Goal: Task Accomplishment & Management: Complete application form

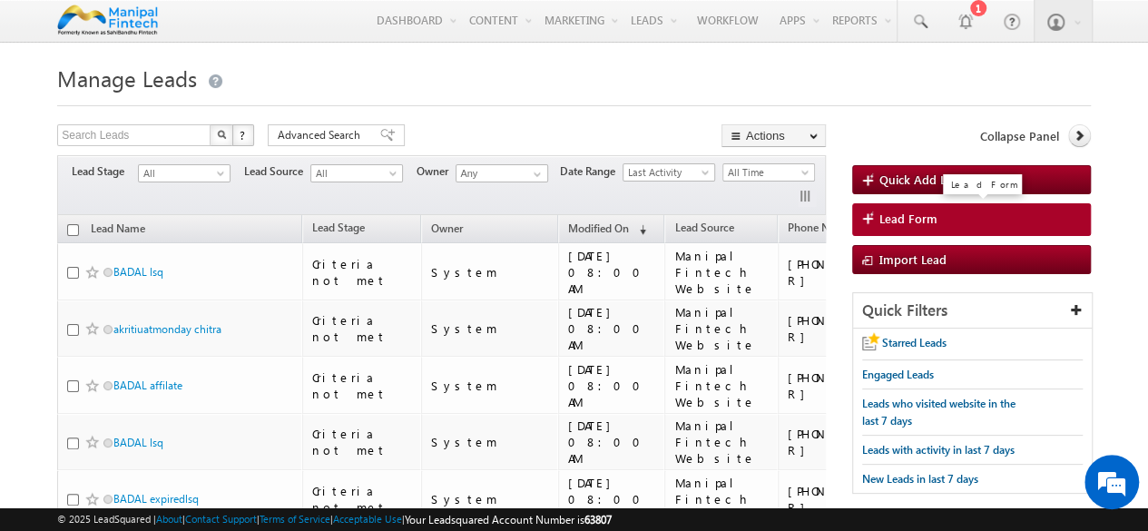
click at [905, 220] on span "Lead Form" at bounding box center [908, 218] width 58 height 16
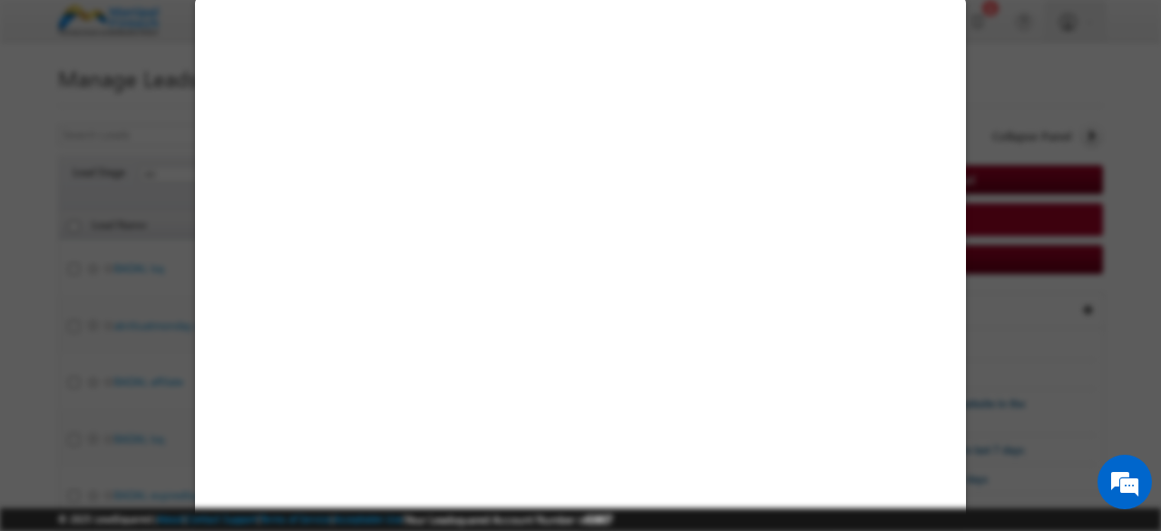
select select "Open"
select select "Prospecting"
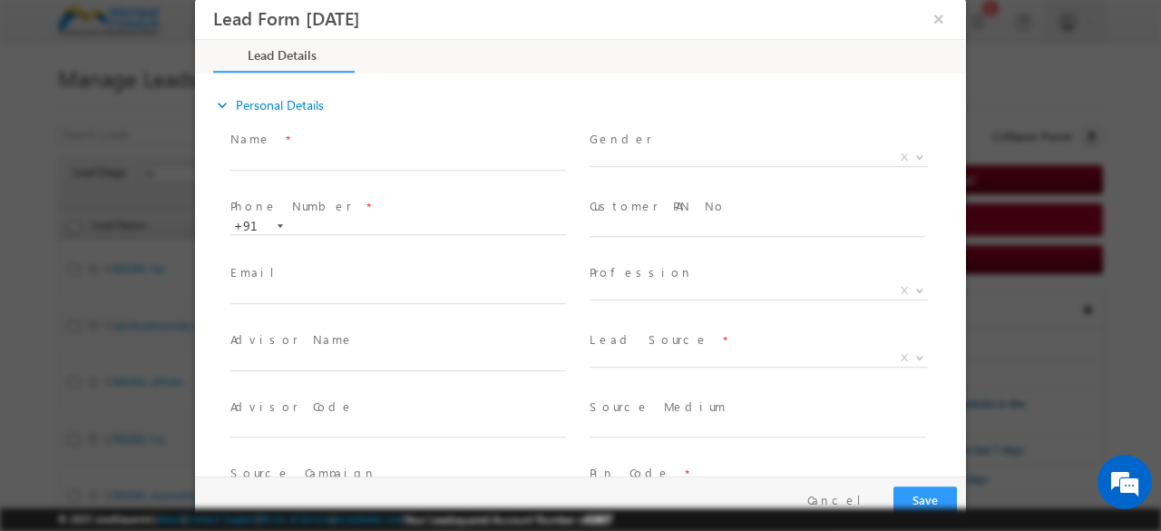
type input "[DATE] 3:03 PM"
click at [418, 152] on input "text" at bounding box center [398, 161] width 336 height 18
type input "d"
type input "digital BT"
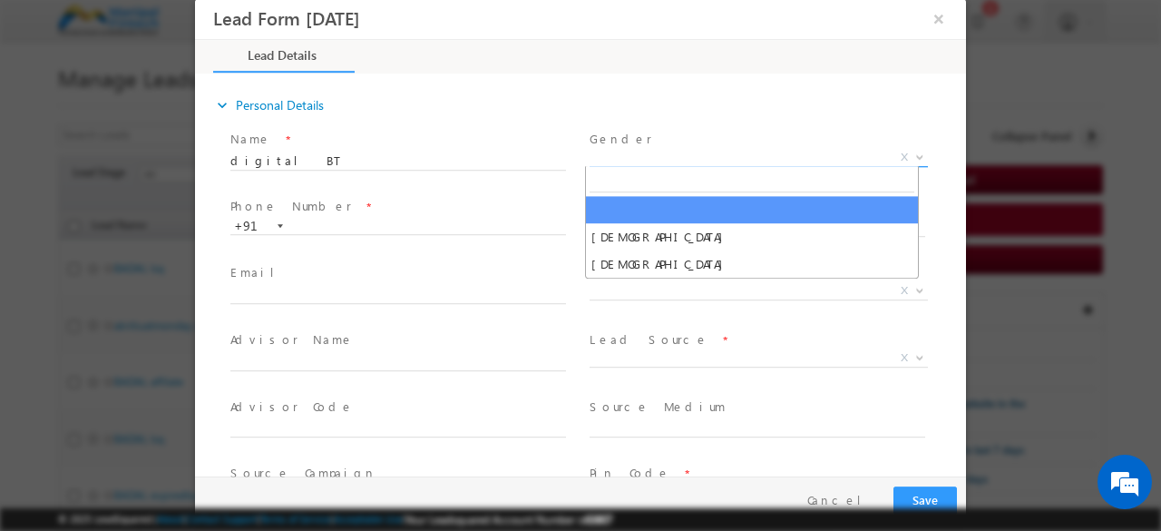
click at [682, 163] on span "X" at bounding box center [759, 158] width 338 height 18
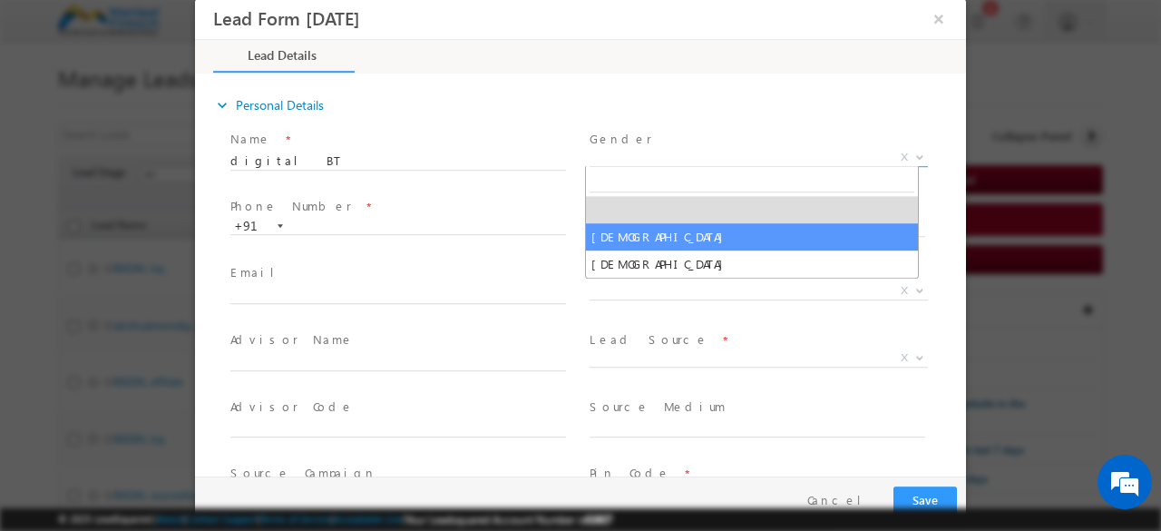
select select "[DEMOGRAPHIC_DATA]"
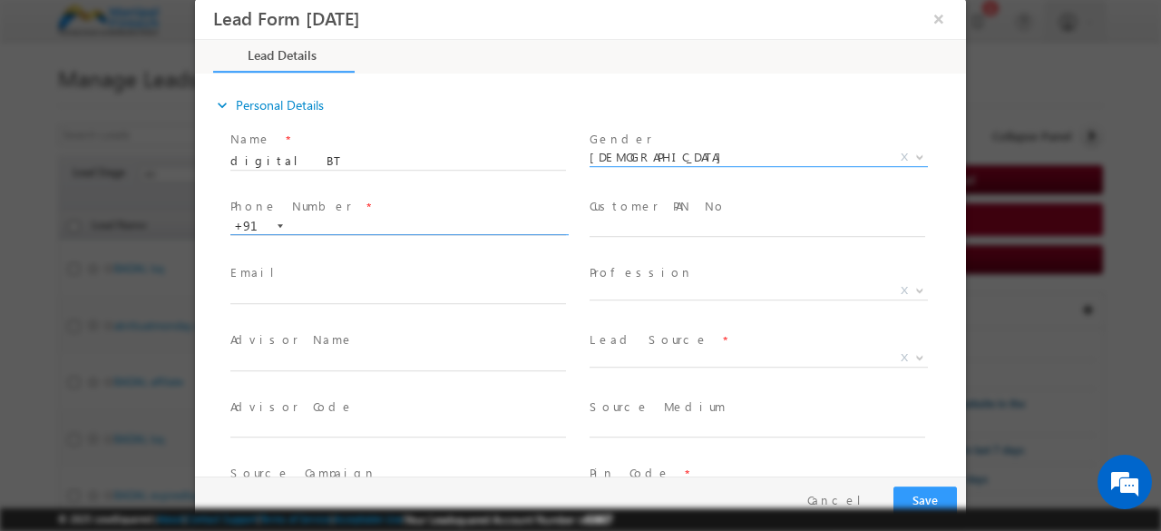
click at [330, 230] on input "text" at bounding box center [398, 227] width 336 height 18
type input "1"
click at [365, 224] on input "1000000" at bounding box center [398, 227] width 336 height 18
type input "100000"
click at [323, 296] on input "text" at bounding box center [398, 295] width 336 height 18
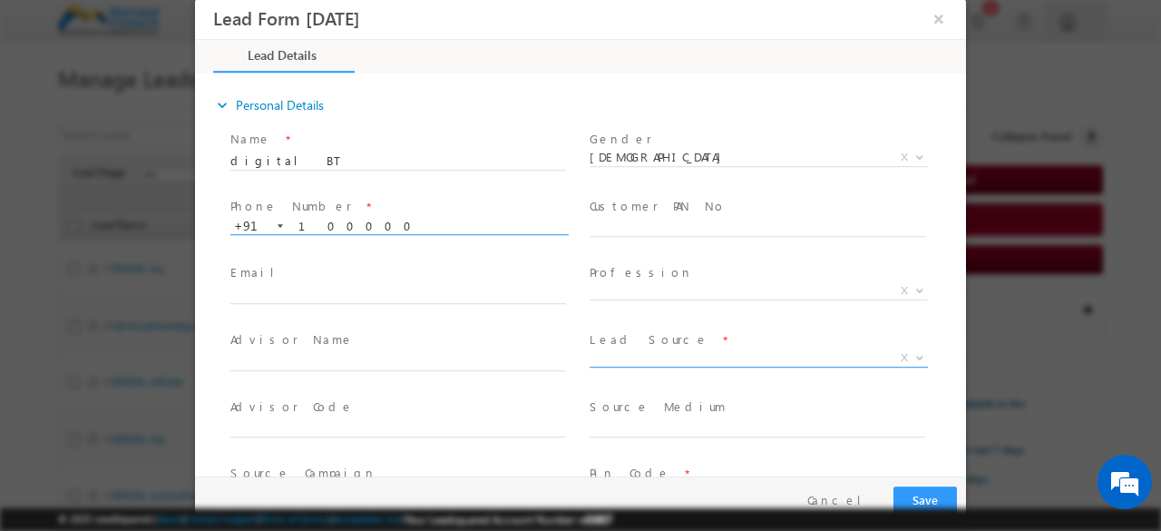
click at [628, 361] on span "X" at bounding box center [759, 358] width 338 height 18
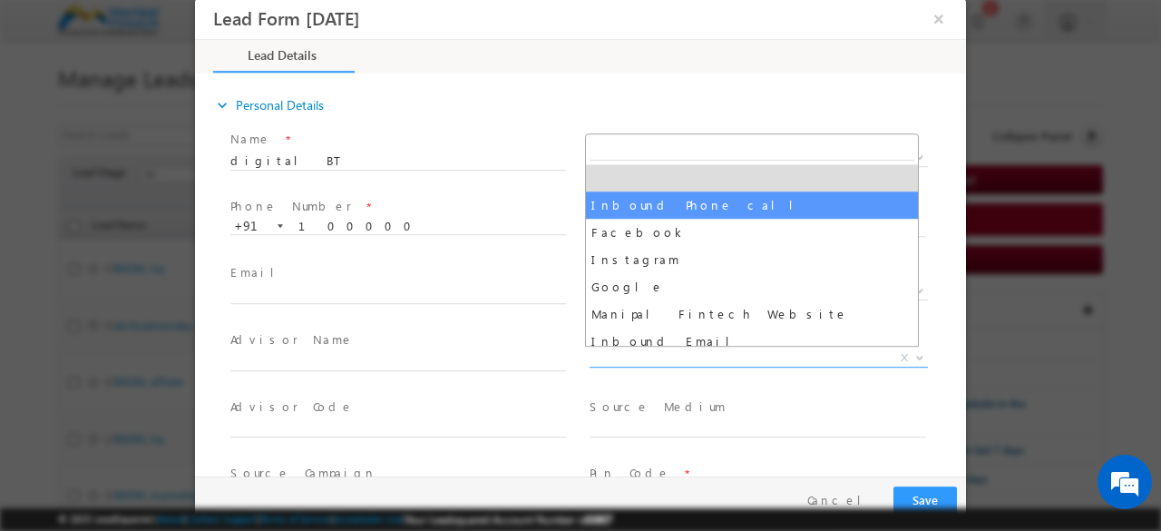
select select "Inbound Phone call"
type input "digital BT- Inbound Phone call"
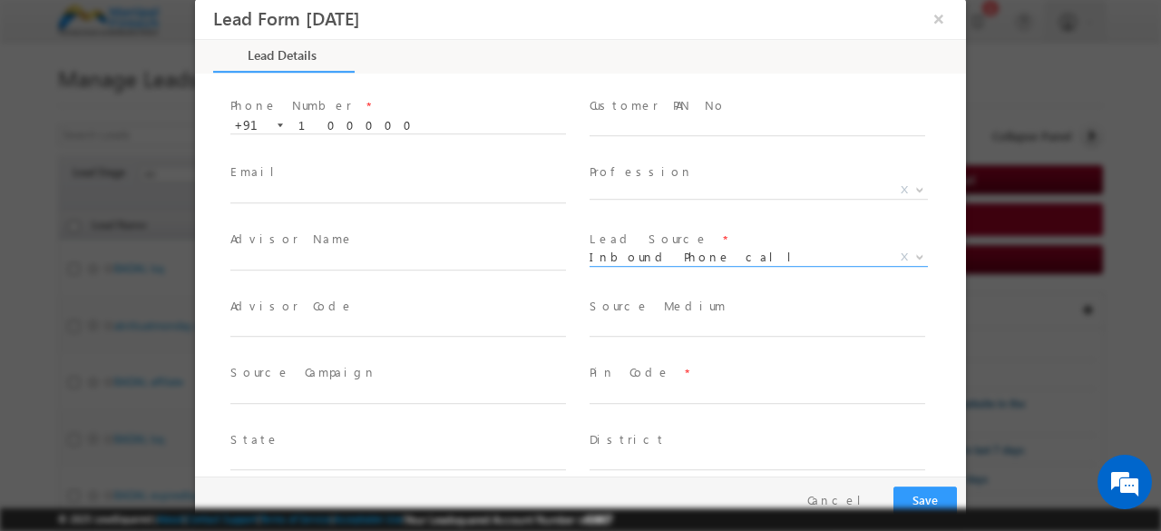
scroll to position [122, 0]
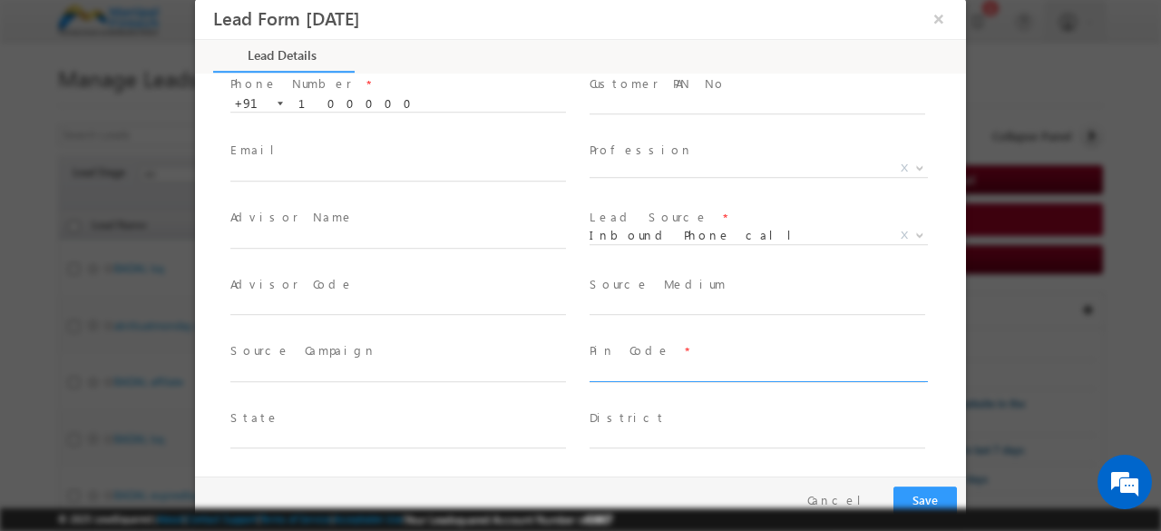
click at [602, 373] on input "text" at bounding box center [758, 373] width 336 height 18
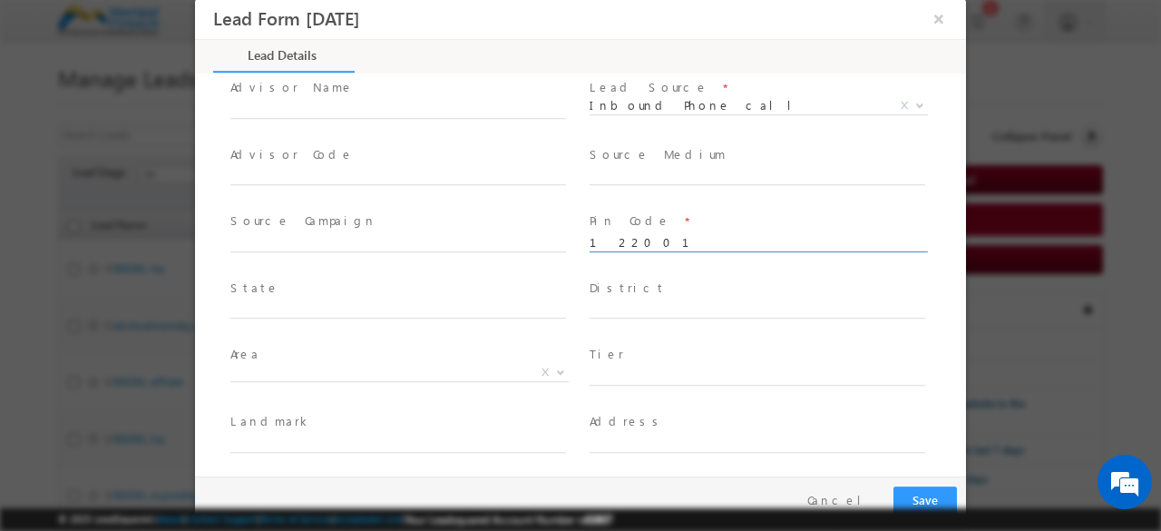
scroll to position [269, 0]
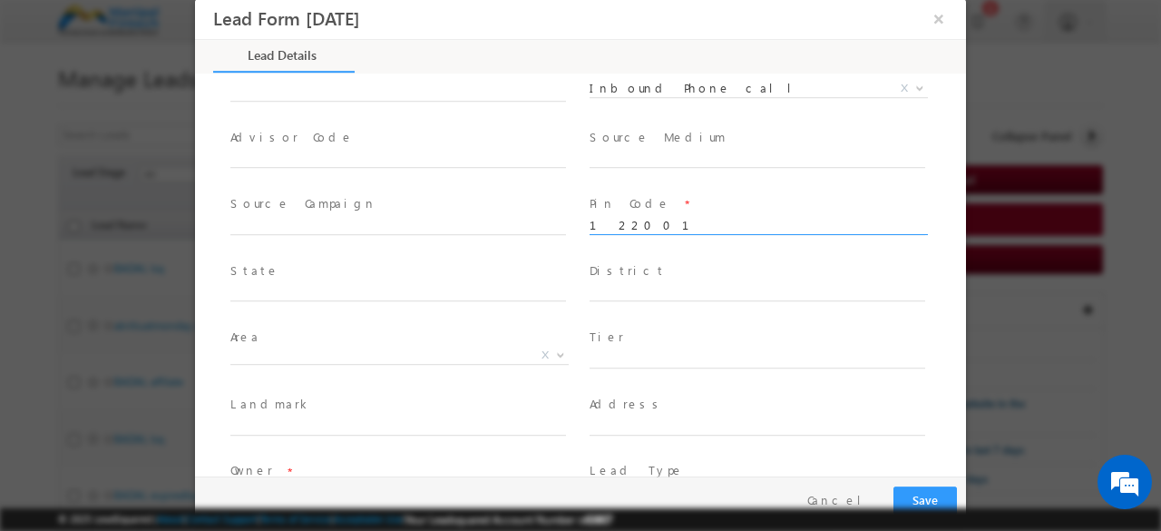
type input "122001"
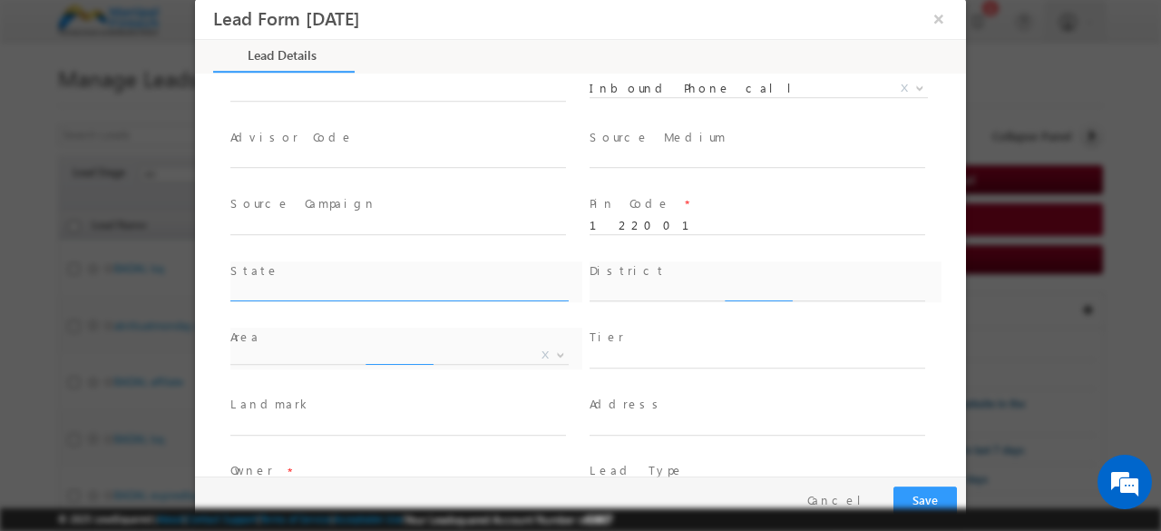
click at [325, 298] on div "State *" at bounding box center [406, 291] width 359 height 67
click at [327, 294] on div "State *" at bounding box center [406, 291] width 359 height 67
click at [327, 294] on input "text" at bounding box center [398, 293] width 336 height 18
type input "Haryana"
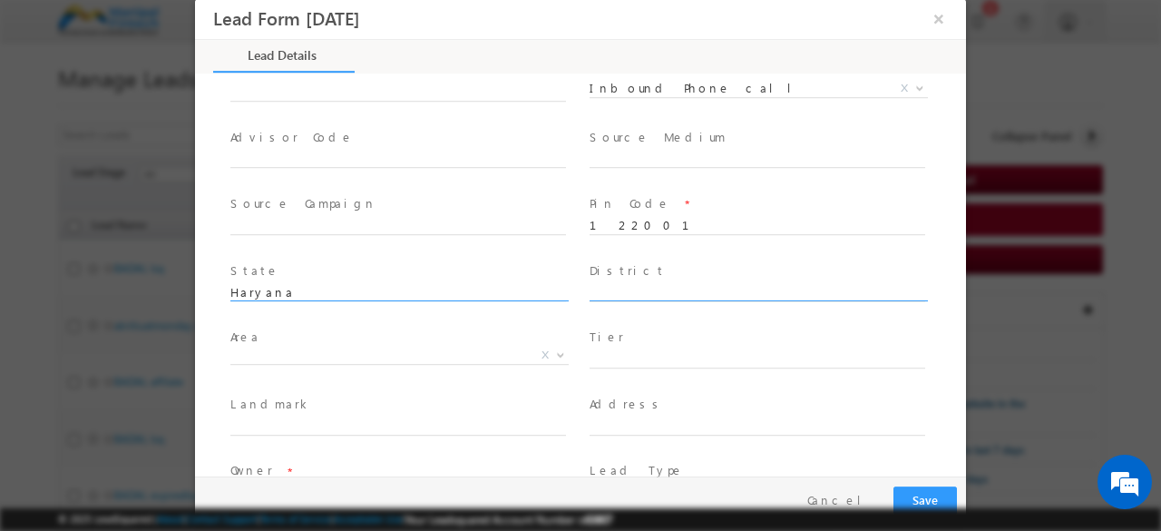
click at [670, 285] on input "text" at bounding box center [758, 293] width 336 height 18
type input "Gurgaon"
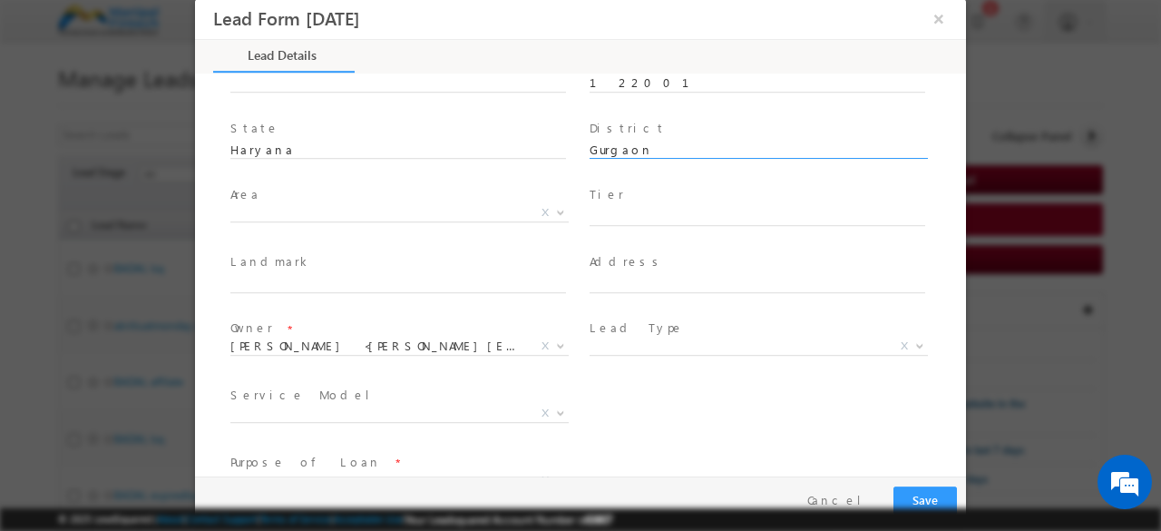
scroll to position [420, 0]
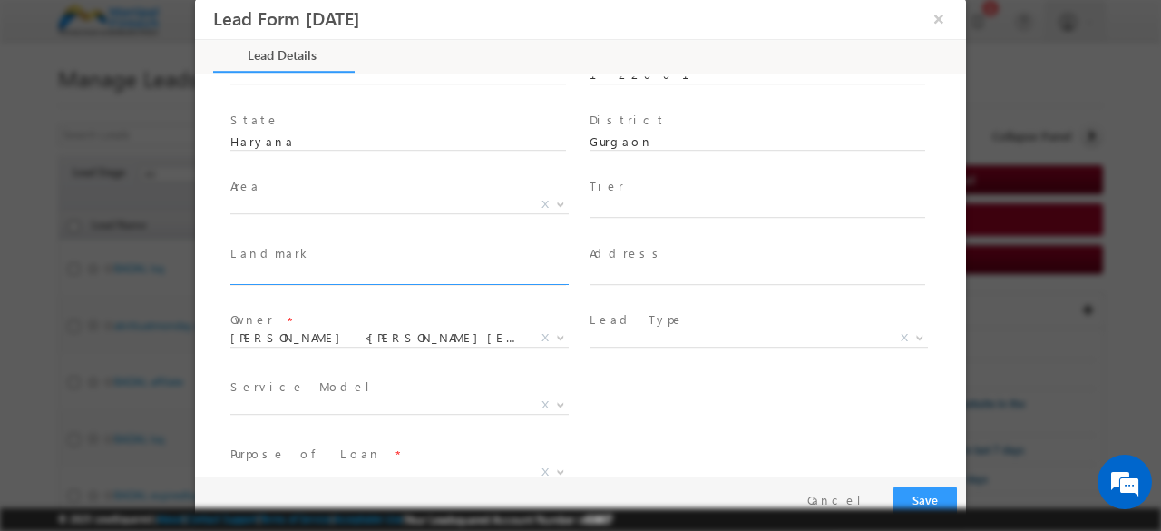
click at [270, 278] on input "text" at bounding box center [398, 276] width 336 height 18
type input "[PERSON_NAME] building"
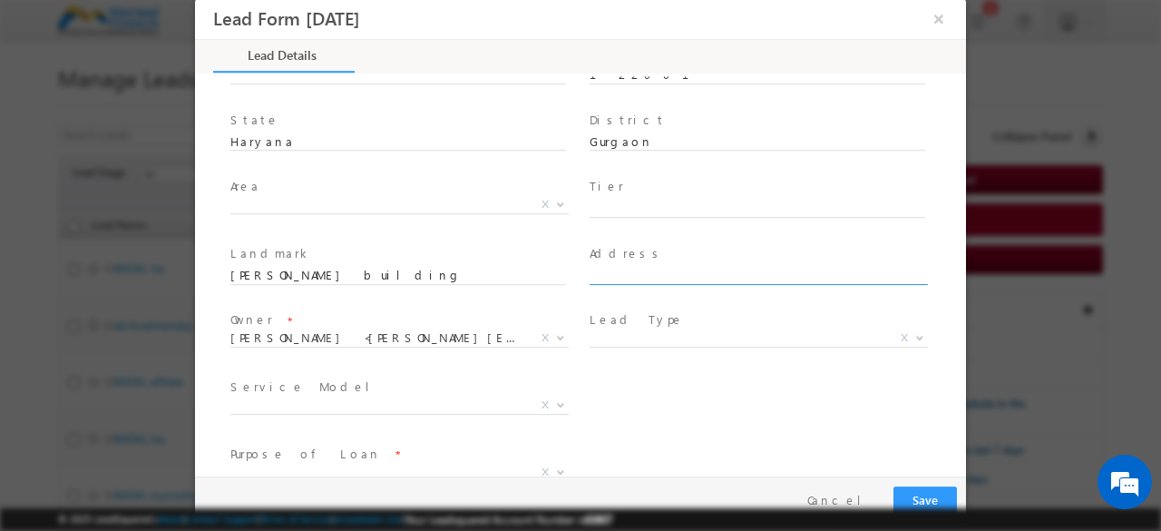
click at [612, 276] on input "text" at bounding box center [758, 276] width 336 height 18
type input "udyog vihar colony"
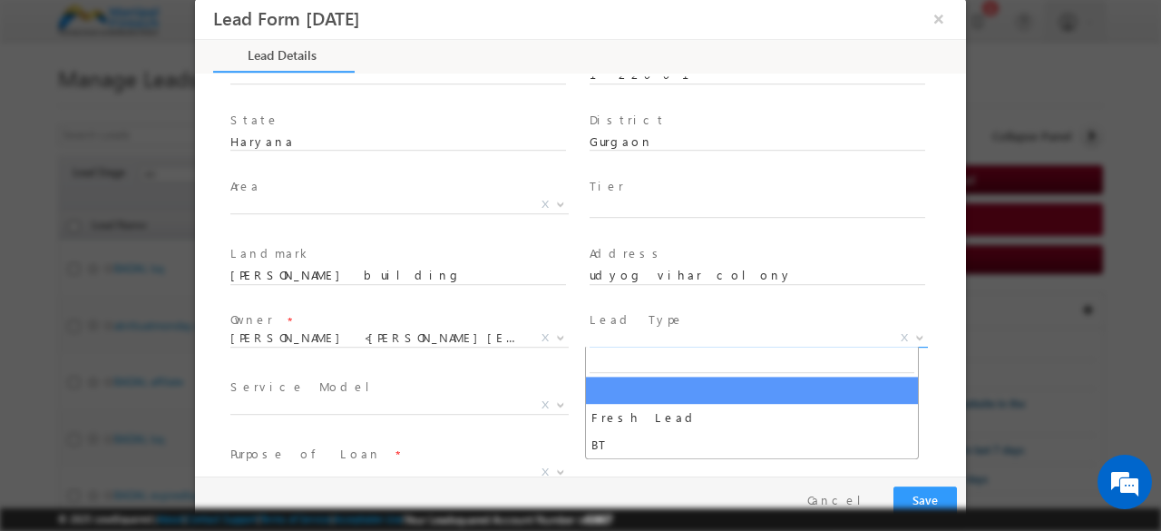
click at [604, 330] on span "X" at bounding box center [759, 338] width 338 height 18
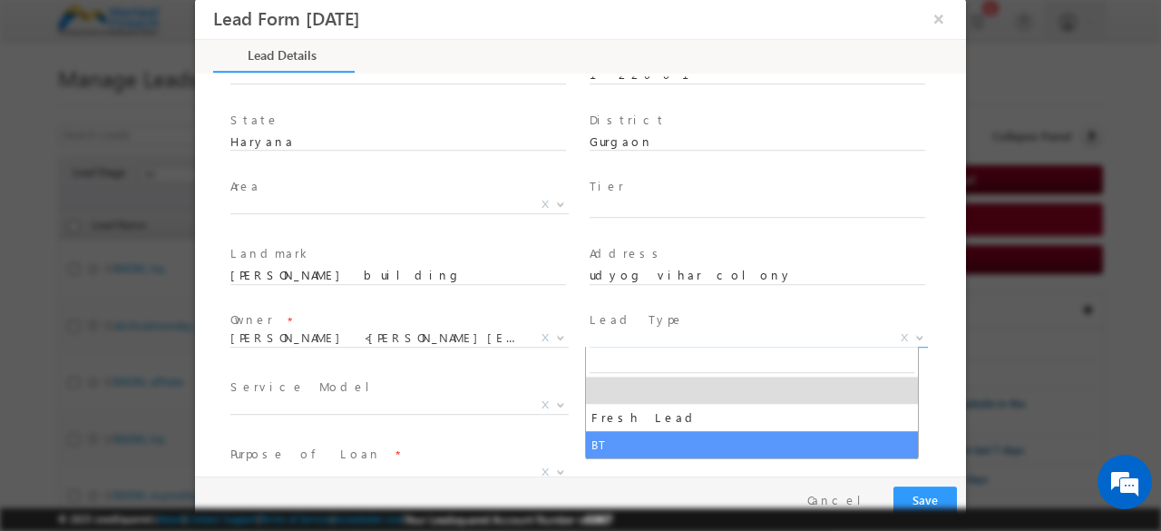
select select "BT"
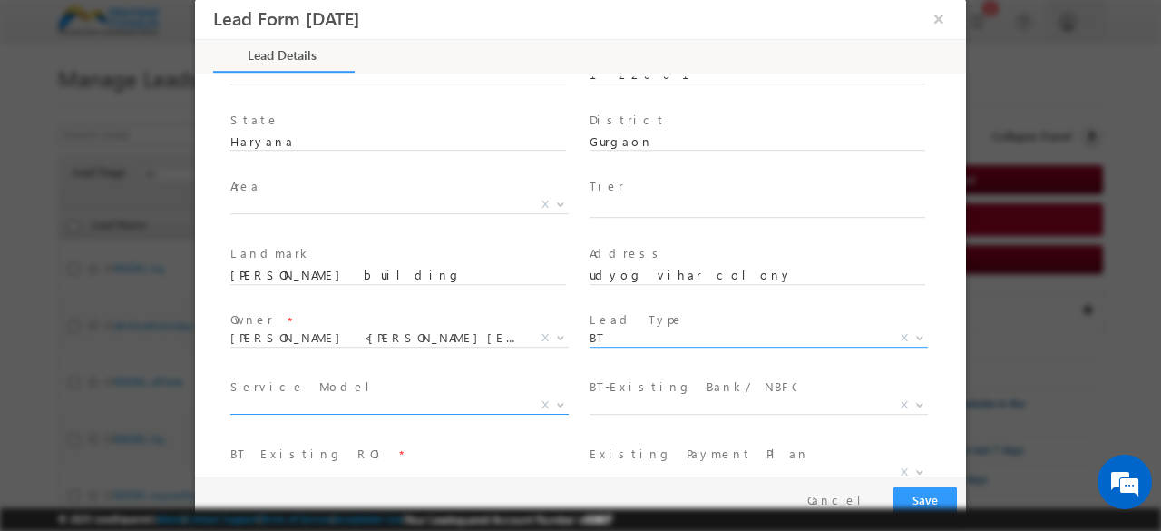
scroll to position [536, 0]
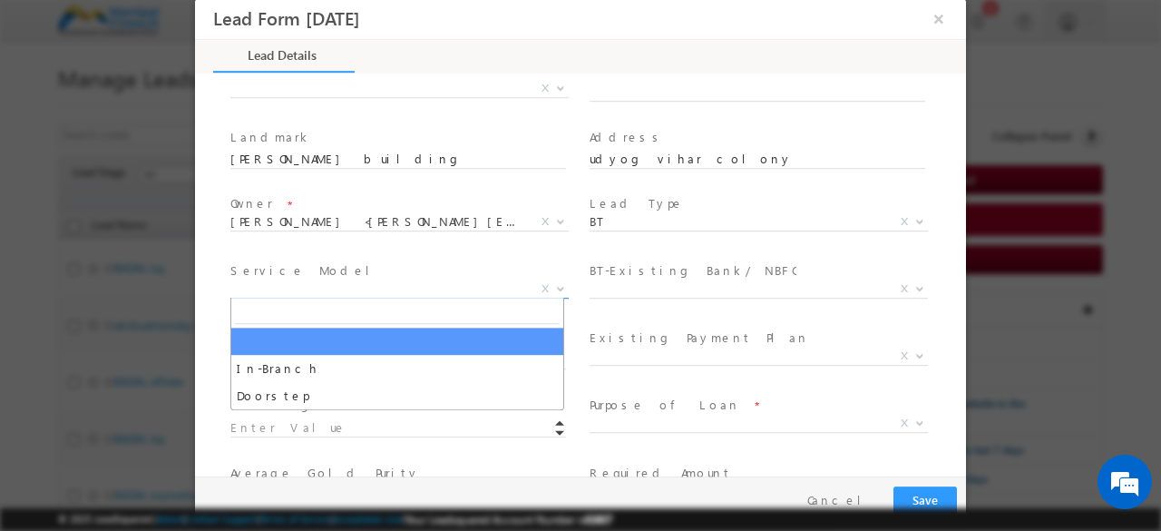
click at [437, 287] on span "X" at bounding box center [399, 289] width 338 height 18
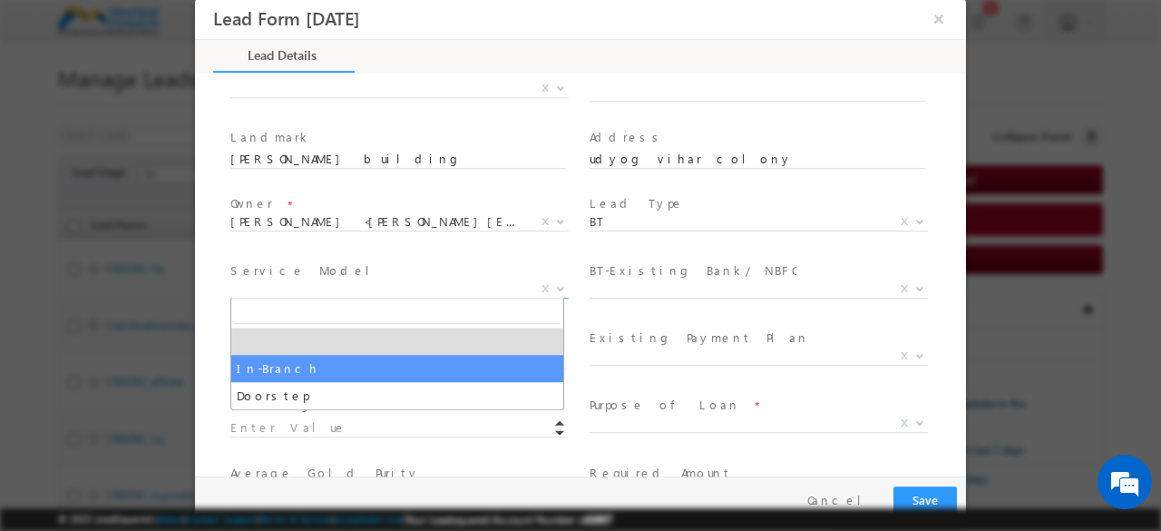
select select "In-Branch"
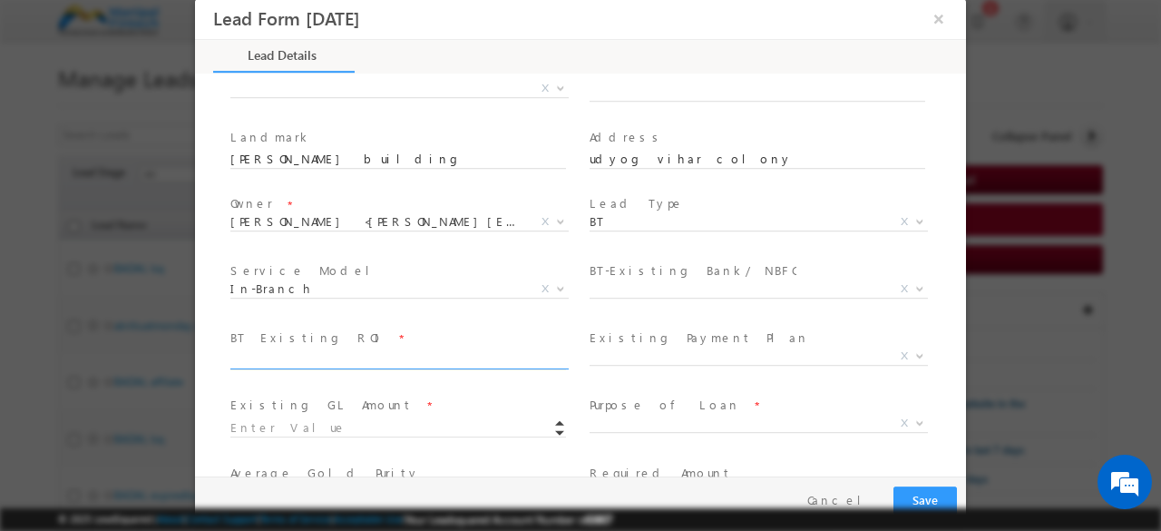
click at [289, 351] on input "text" at bounding box center [398, 360] width 336 height 18
type input "100000"
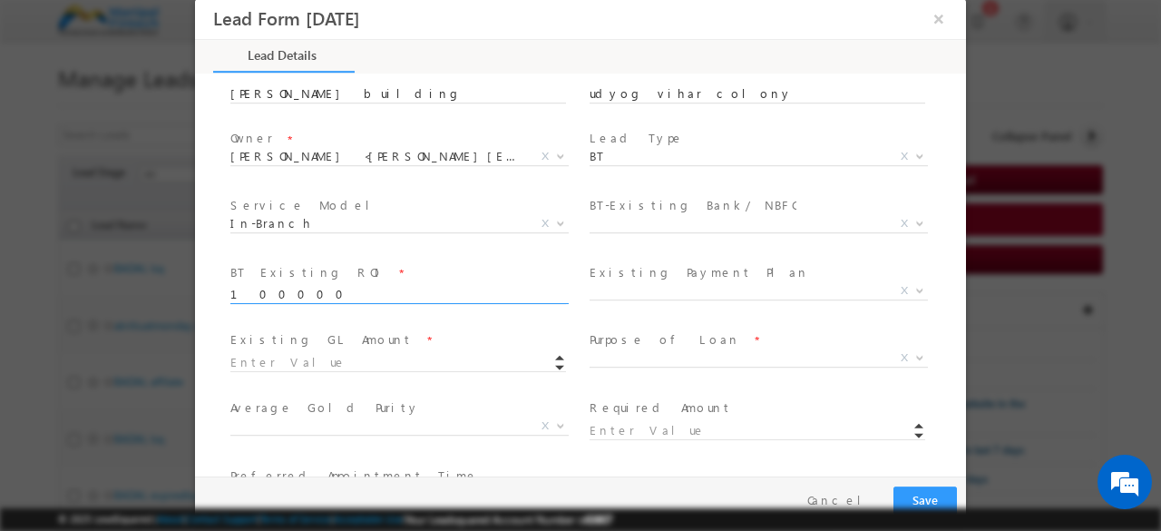
scroll to position [604, 0]
click at [345, 357] on input at bounding box center [398, 360] width 336 height 18
type input "100000.00"
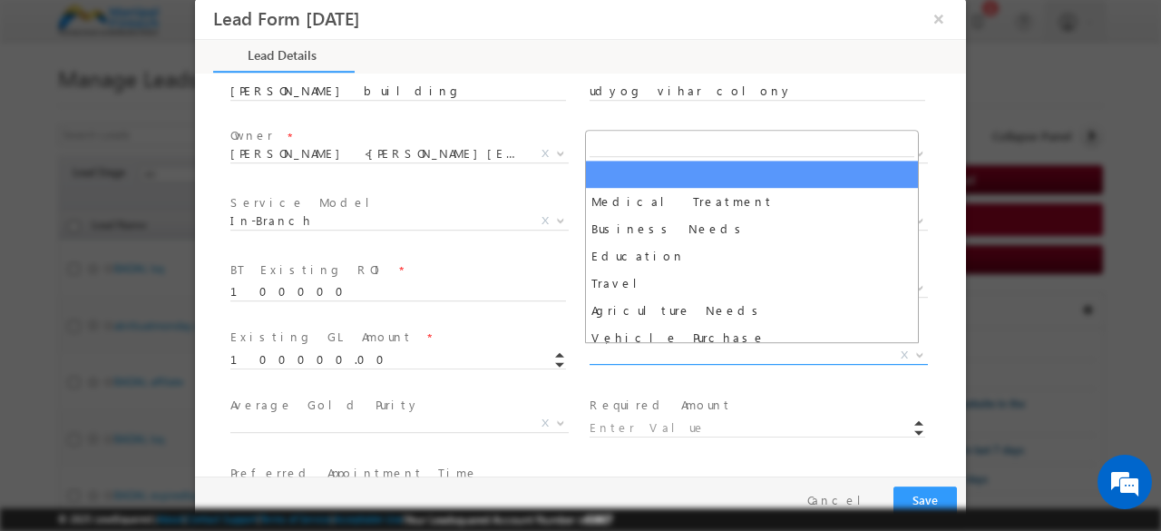
click at [602, 353] on span "X" at bounding box center [759, 356] width 338 height 18
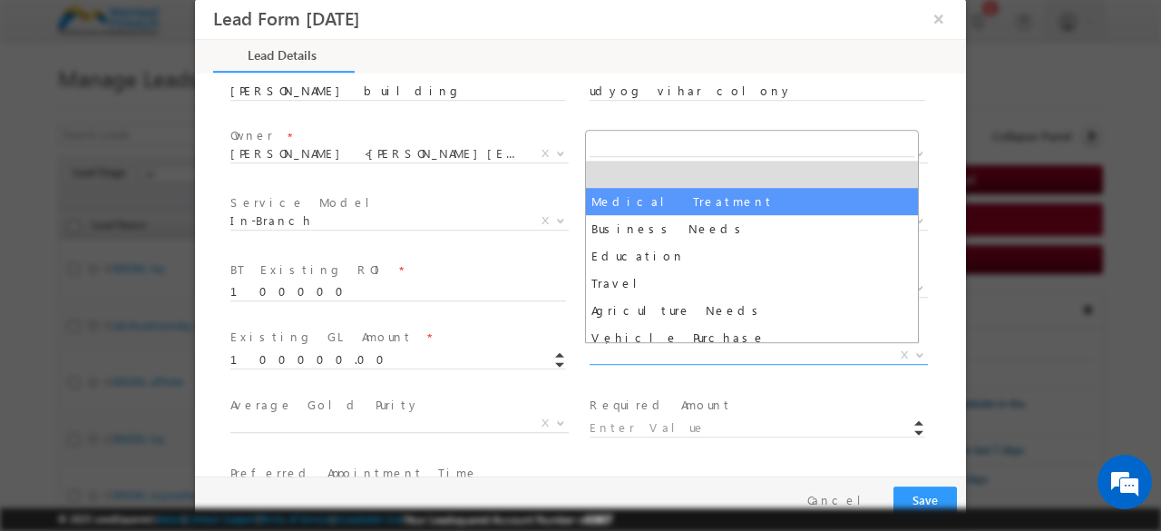
select select "Medical Treatment"
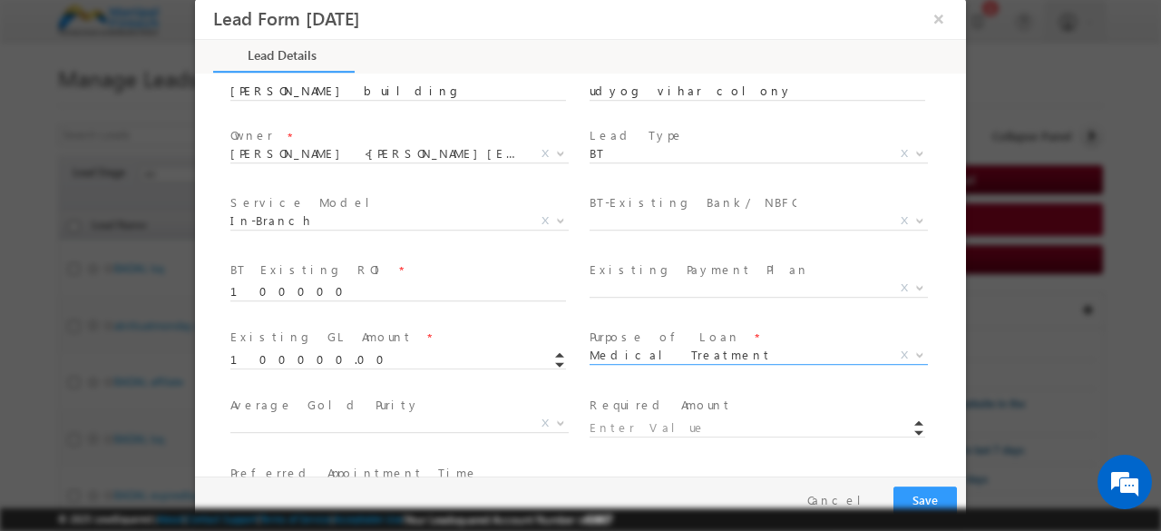
scroll to position [686, 0]
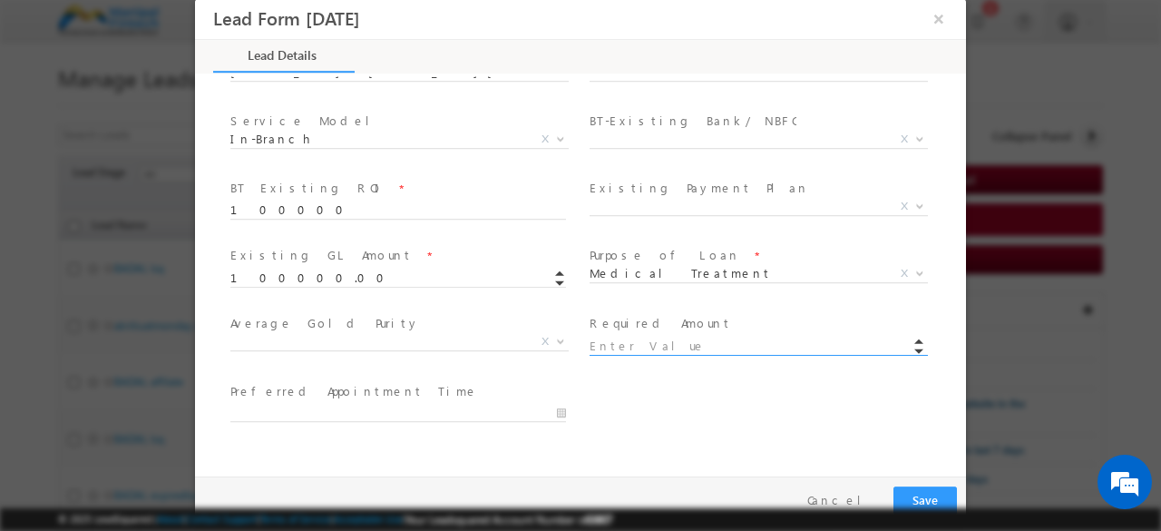
click at [608, 341] on input at bounding box center [758, 347] width 336 height 18
type input "100000.00"
type input "[DATE] 3:03 PM"
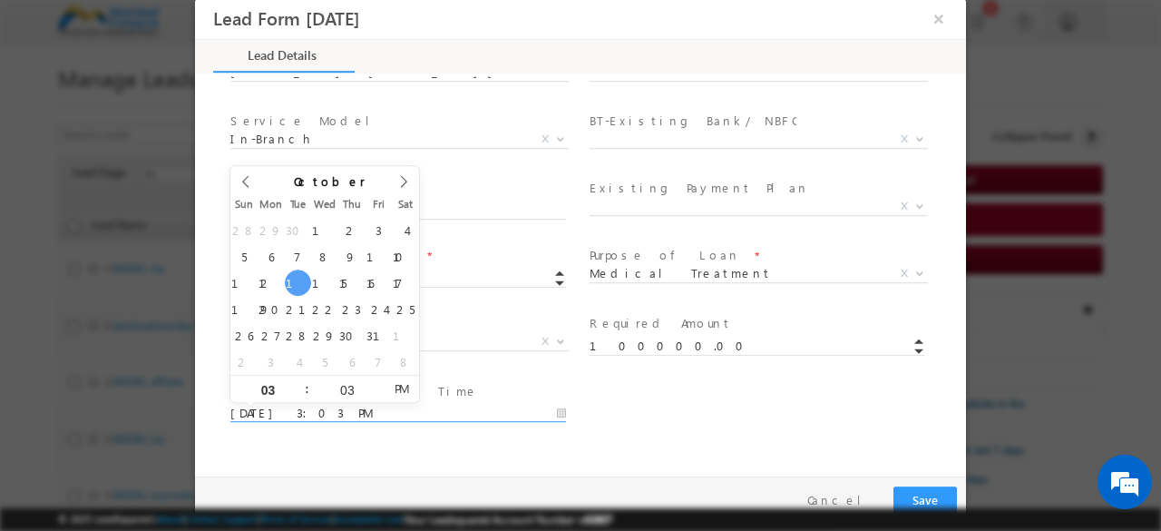
click at [259, 408] on input "[DATE] 3:03 PM" at bounding box center [398, 414] width 336 height 18
click at [647, 413] on div "Preferred Appointment Time * 10/14/25 3:03 PM" at bounding box center [596, 411] width 739 height 67
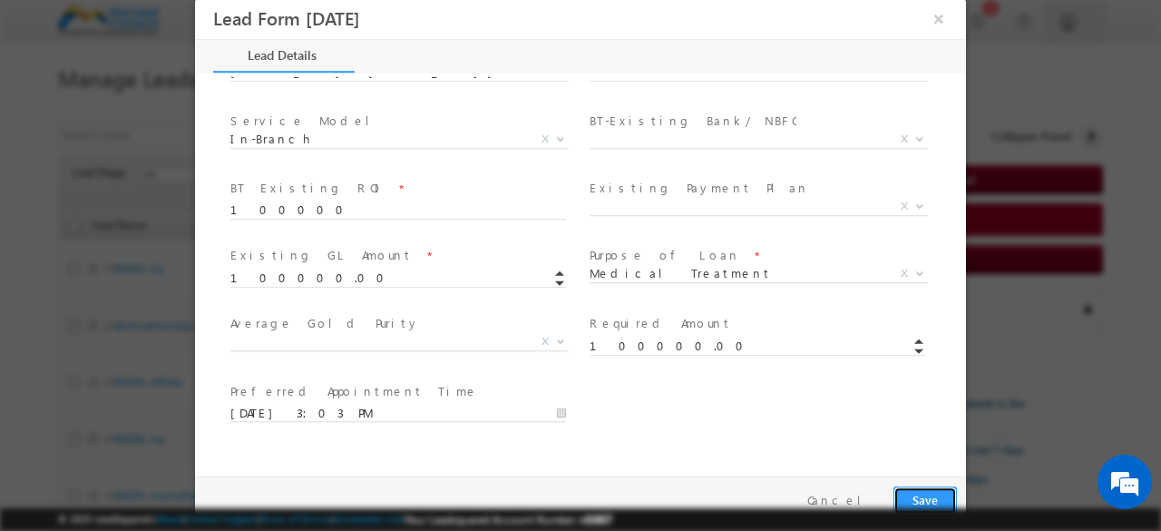
click at [915, 494] on button "Save" at bounding box center [926, 500] width 64 height 28
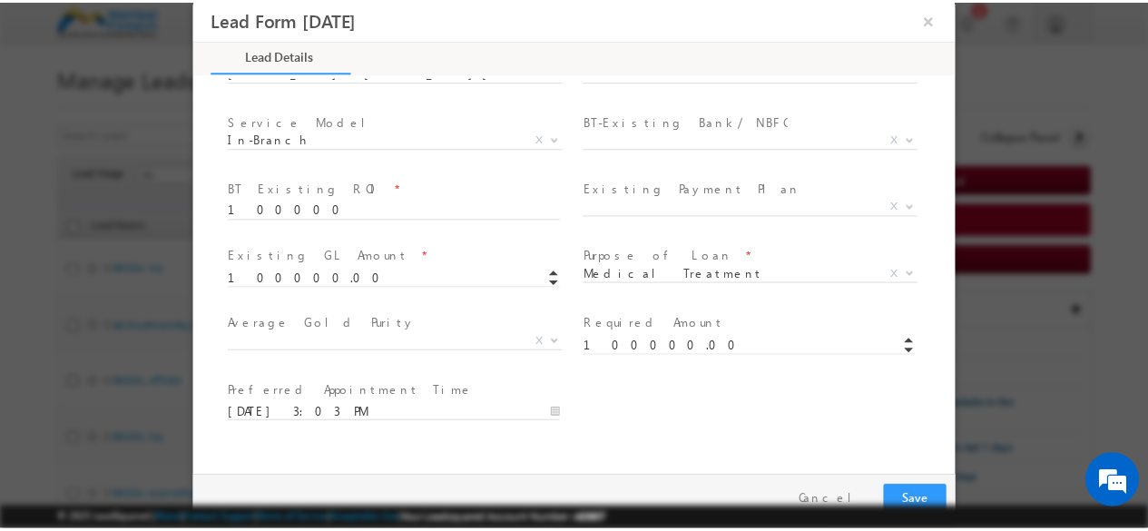
scroll to position [0, 0]
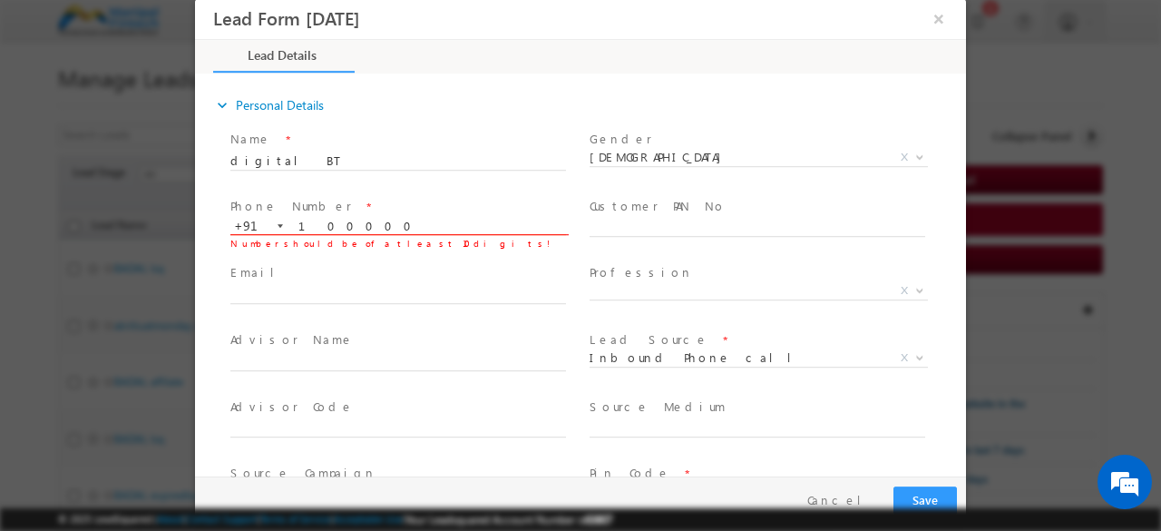
click at [365, 225] on input "100000" at bounding box center [398, 227] width 336 height 18
type input "1"
click at [338, 300] on input "text" at bounding box center [398, 295] width 336 height 18
paste input "9238932845"
type input "9238932845"
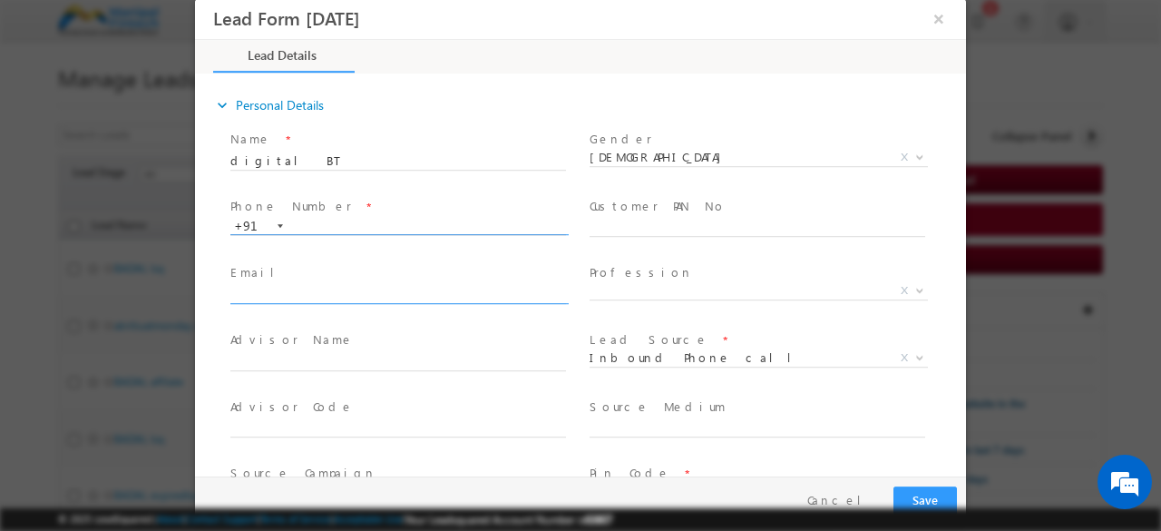
click at [307, 219] on input "text" at bounding box center [398, 227] width 336 height 18
paste input "9238932845"
type input "9238932845"
click at [915, 497] on button "Save" at bounding box center [926, 500] width 64 height 28
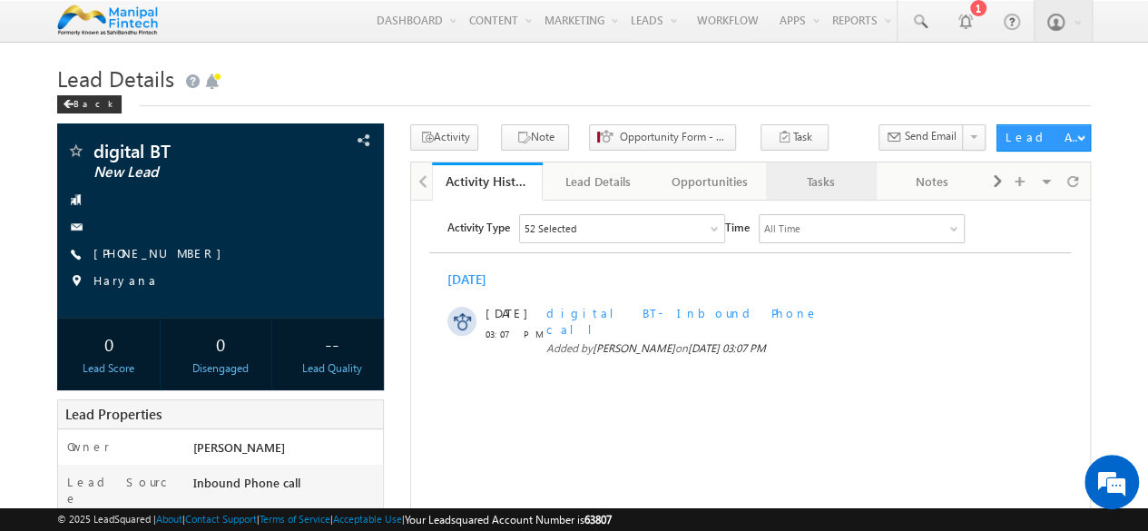
click at [818, 183] on div "Tasks" at bounding box center [820, 182] width 81 height 22
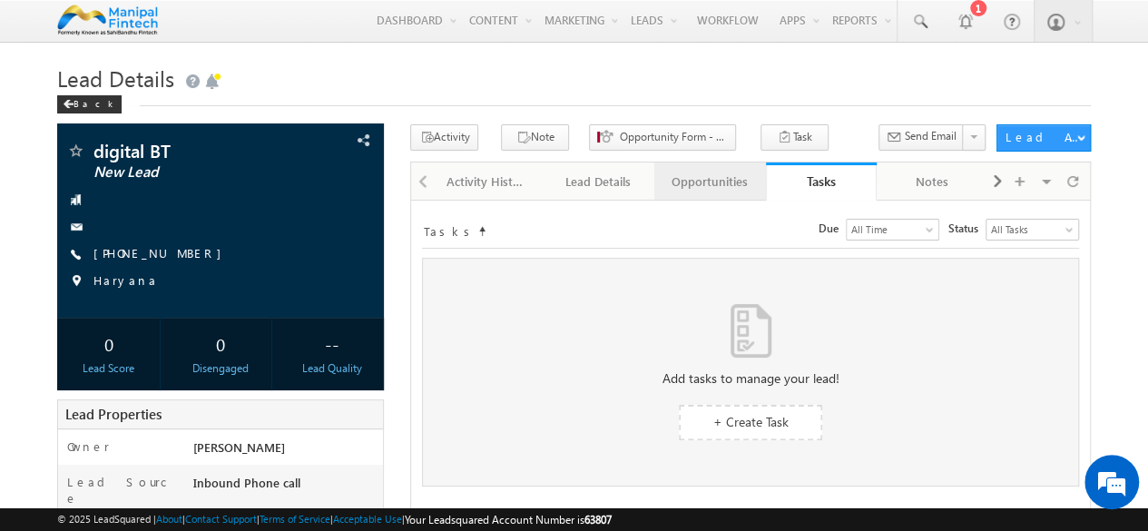
click at [693, 178] on div "Opportunities" at bounding box center [709, 182] width 81 height 22
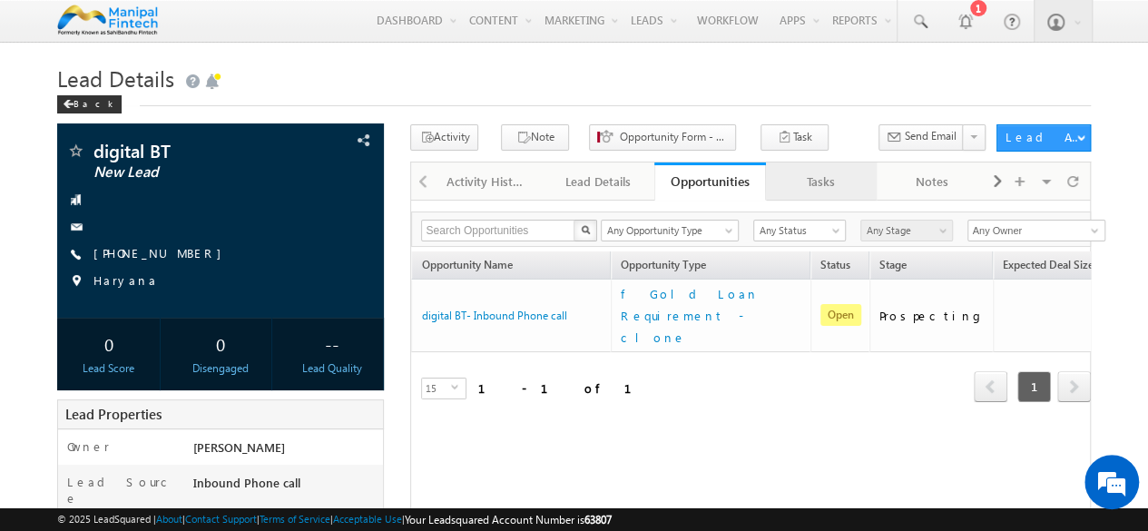
click at [818, 171] on div "Tasks" at bounding box center [820, 182] width 81 height 22
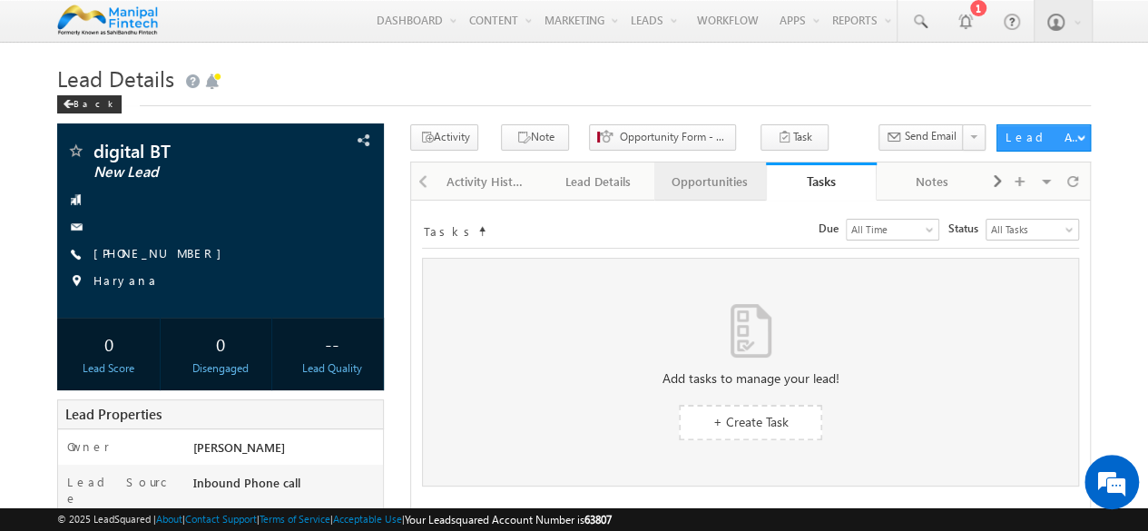
click at [713, 179] on div "Opportunities" at bounding box center [709, 182] width 81 height 22
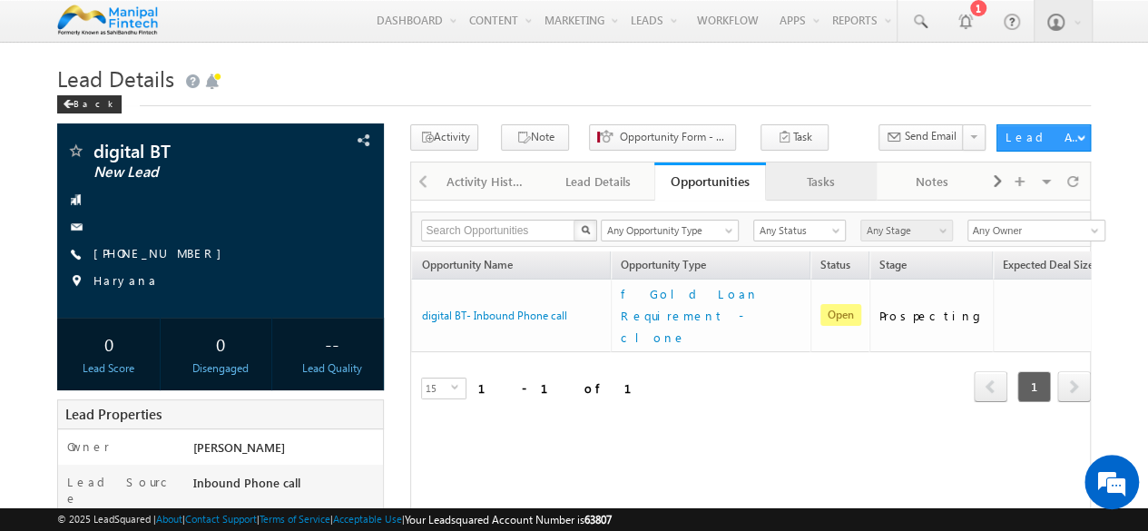
click at [847, 188] on div "Tasks" at bounding box center [820, 182] width 81 height 22
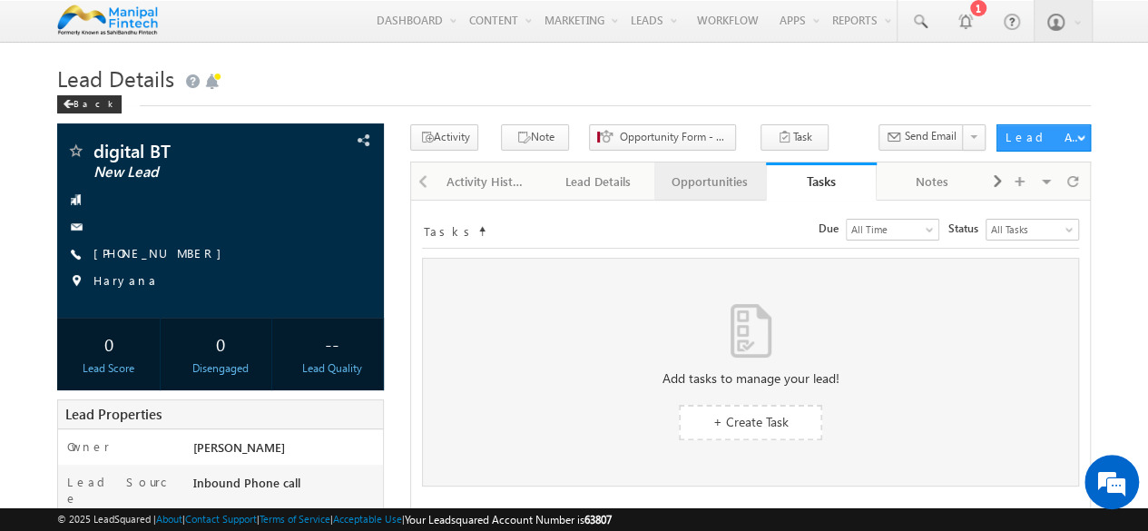
click at [715, 195] on link "Opportunities" at bounding box center [710, 181] width 112 height 38
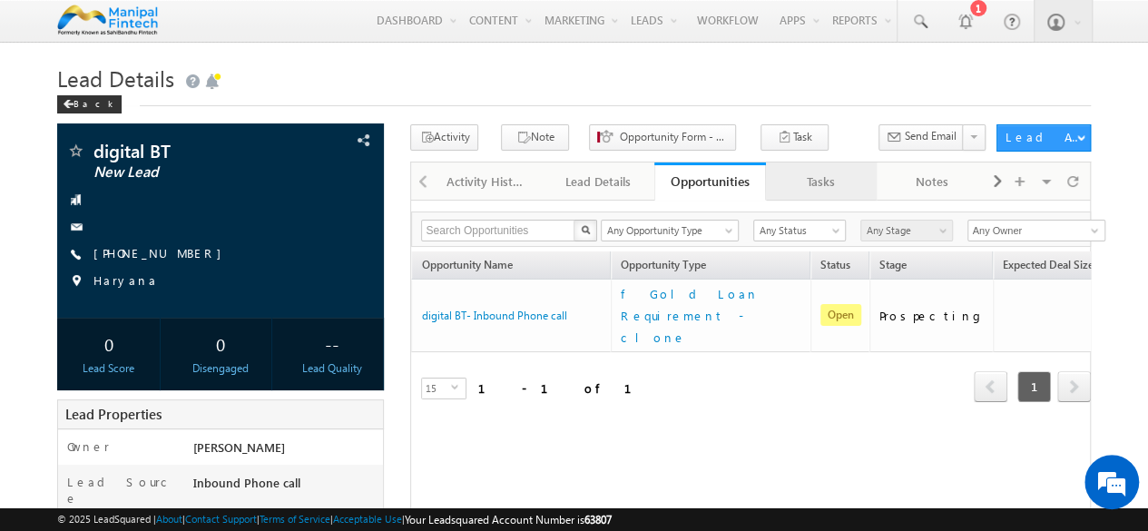
click at [791, 181] on div "Tasks" at bounding box center [820, 182] width 81 height 22
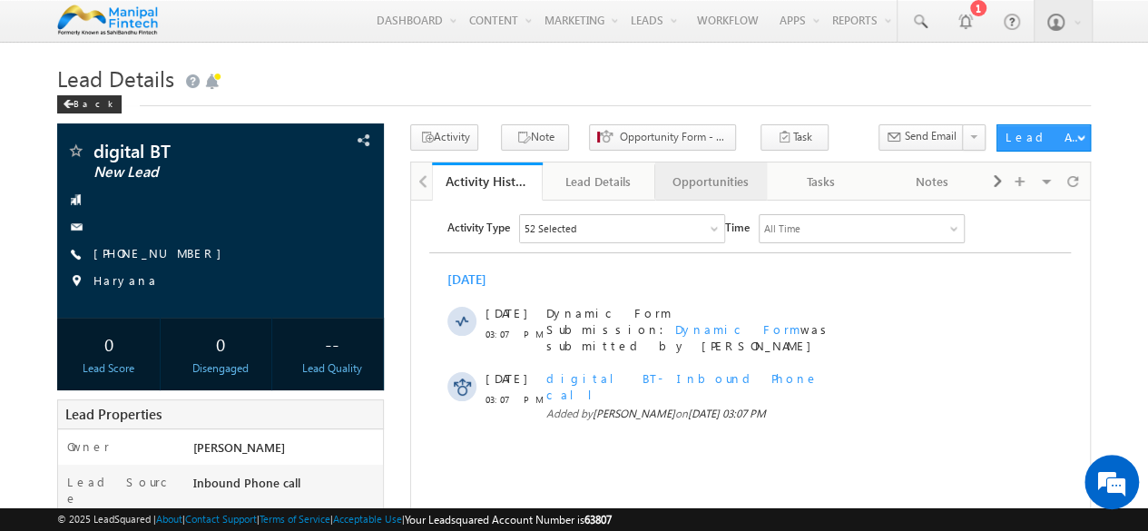
drag, startPoint x: 703, startPoint y: 187, endPoint x: 667, endPoint y: 178, distance: 37.4
click at [822, 183] on div "Tasks" at bounding box center [820, 182] width 81 height 22
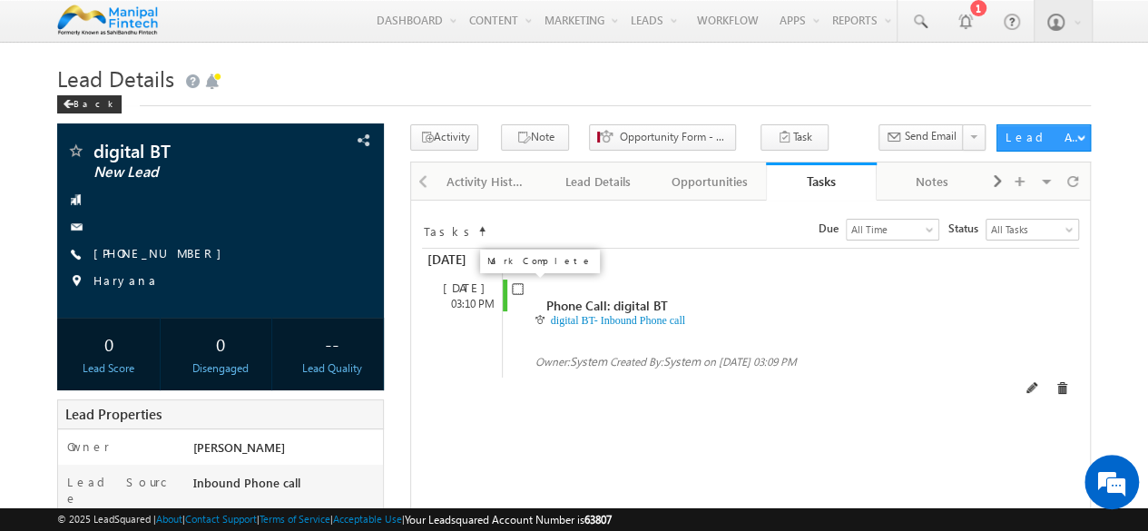
click at [518, 290] on input "checkbox" at bounding box center [518, 289] width 12 height 12
checkbox input "false"
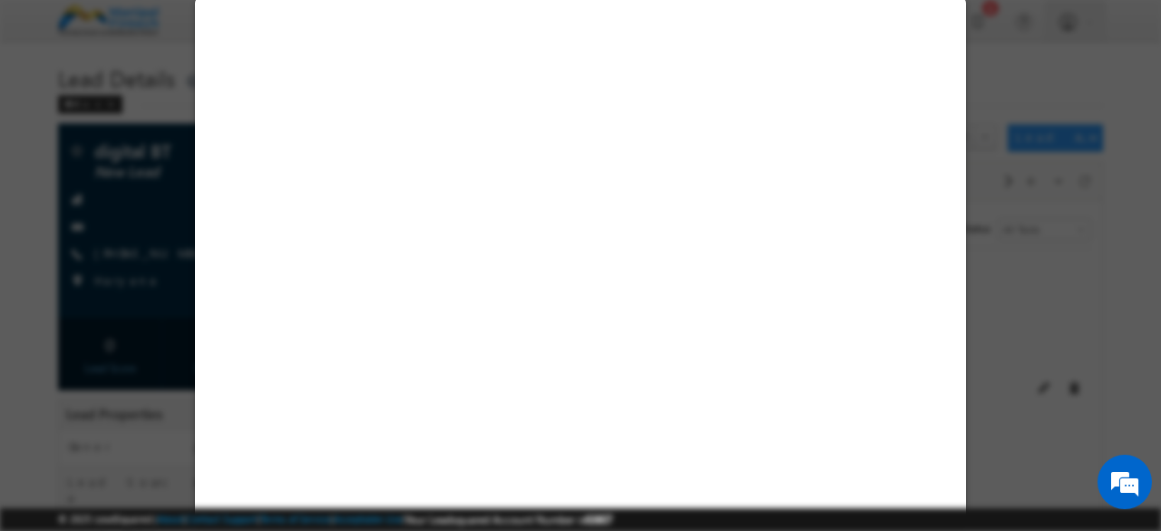
select select "[DEMOGRAPHIC_DATA]"
select select "Inbound Phone call"
select select "BT"
select select "In-Branch"
select select "Medical Treatment"
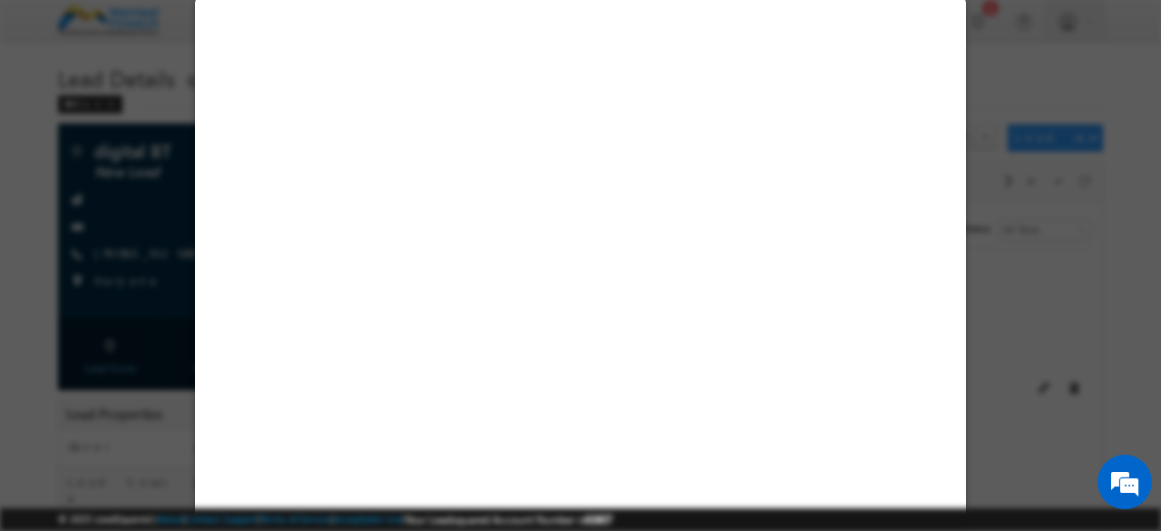
select select "Open"
select select "Fresh Lead"
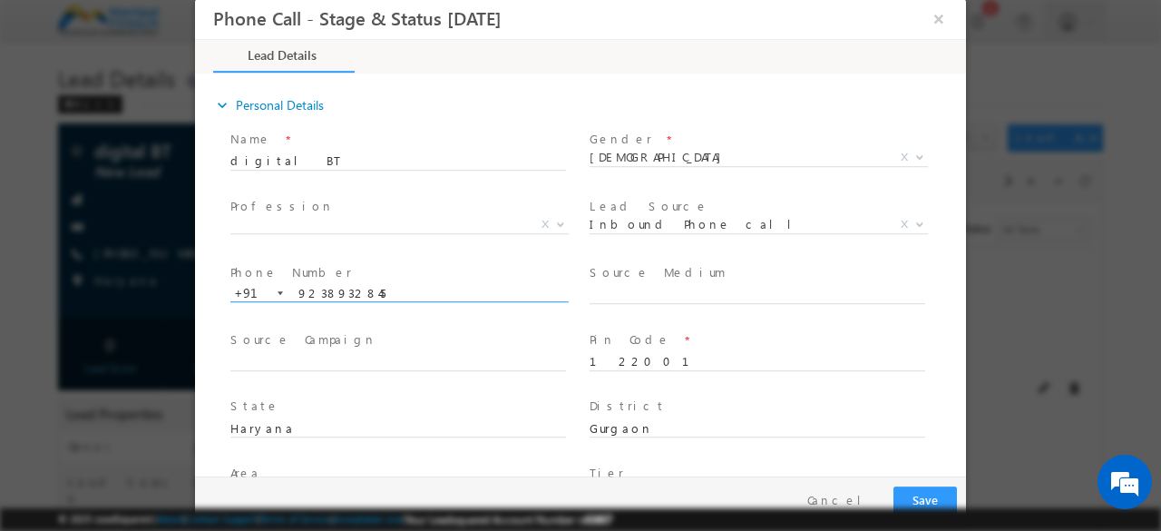
type input "[DATE] 3:10 PM"
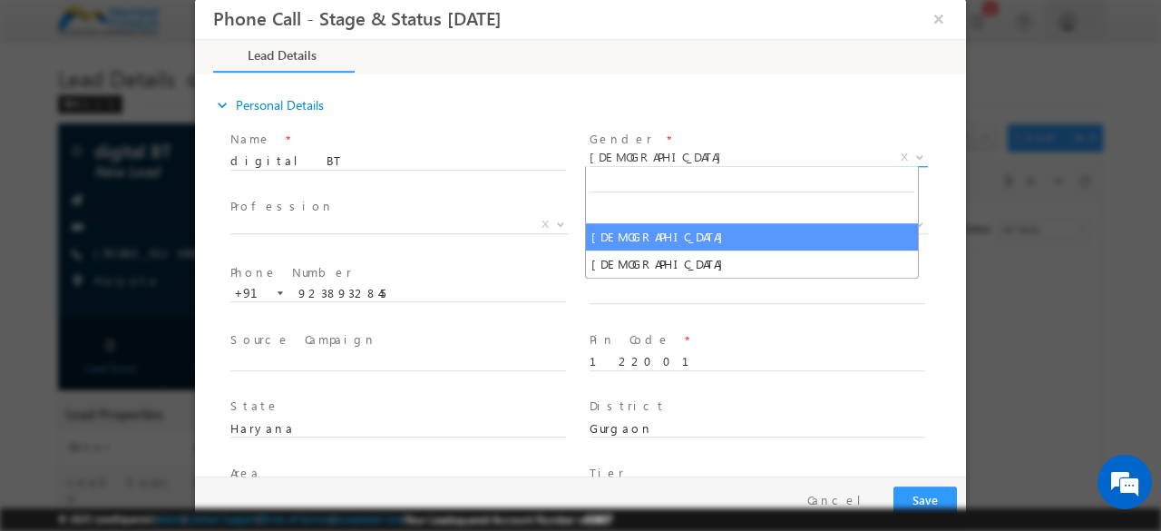
click at [688, 163] on span "[DEMOGRAPHIC_DATA]" at bounding box center [737, 157] width 295 height 16
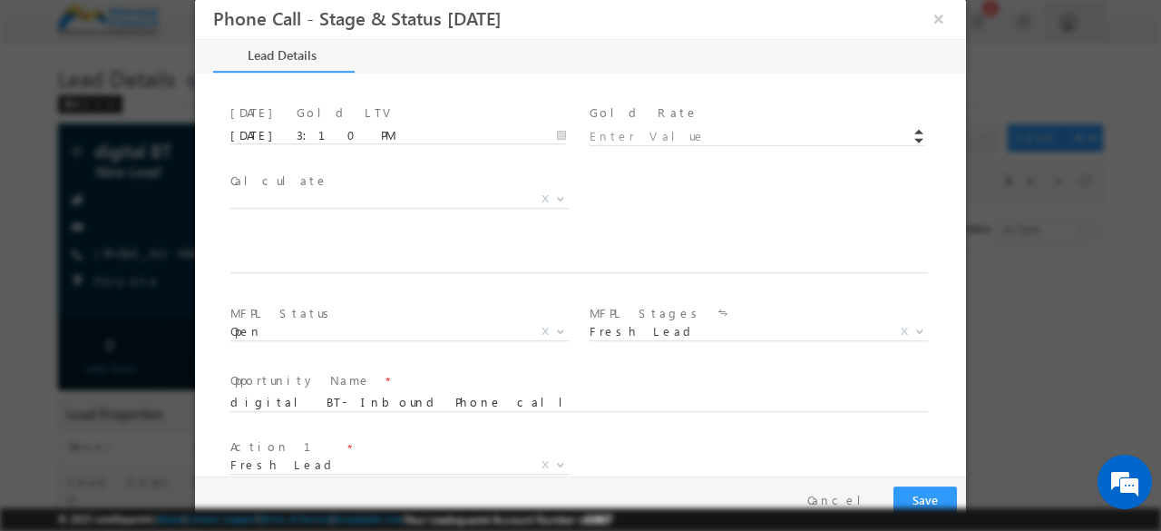
scroll to position [992, 0]
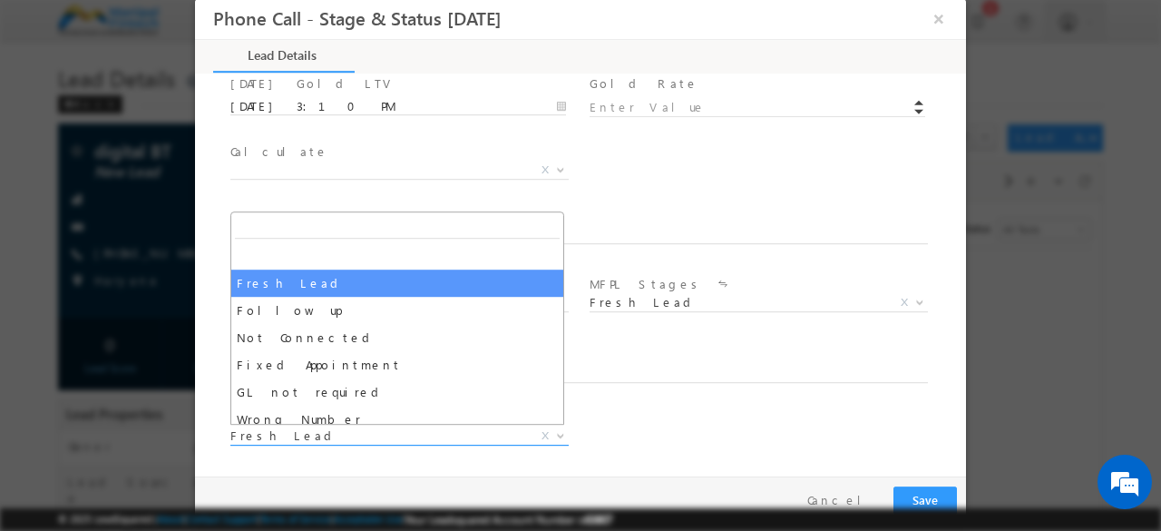
click at [517, 438] on span "Fresh Lead" at bounding box center [377, 435] width 295 height 16
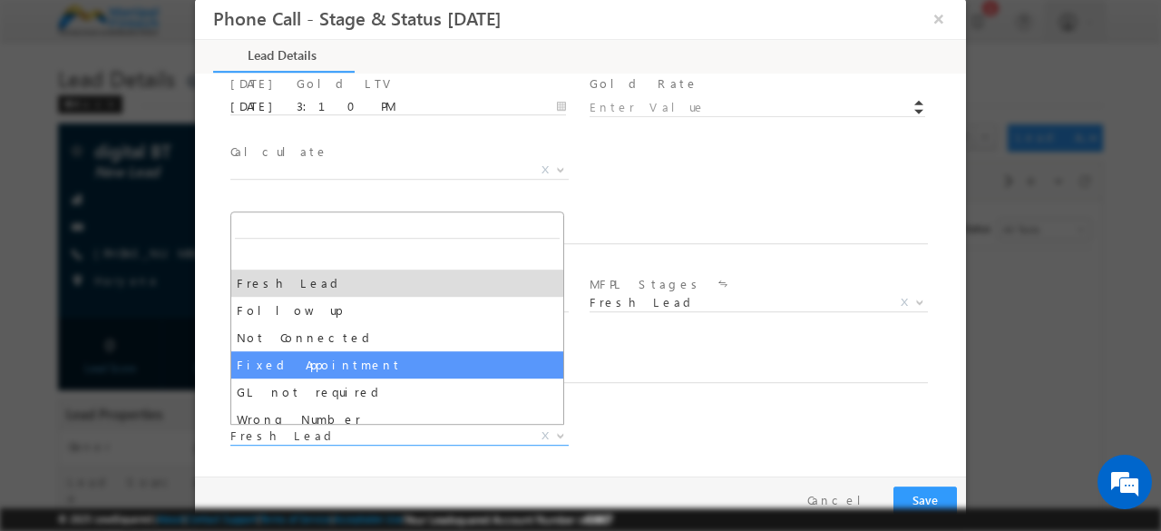
select select "Fixed Appointment"
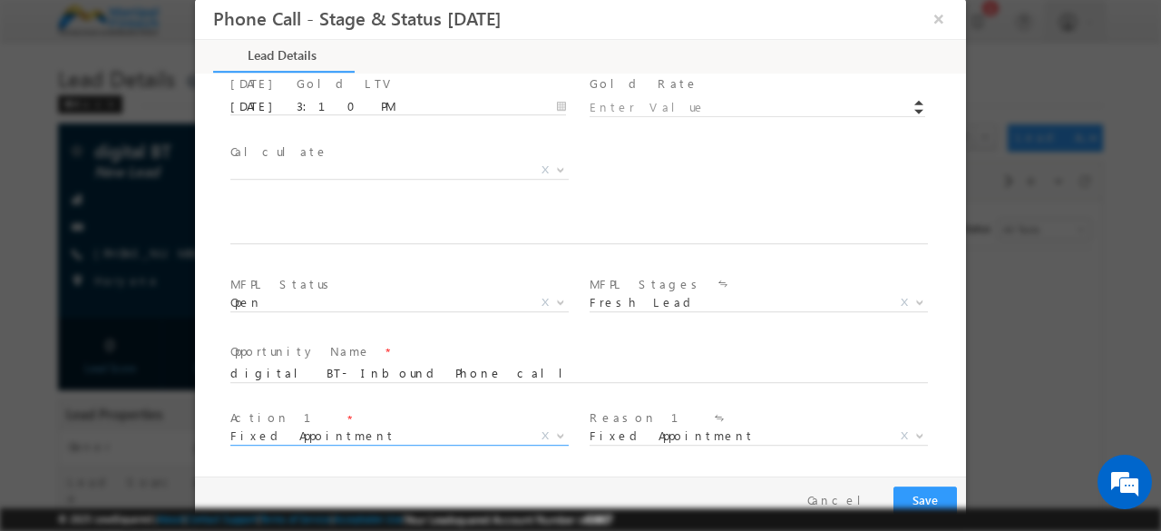
scroll to position [1125, 0]
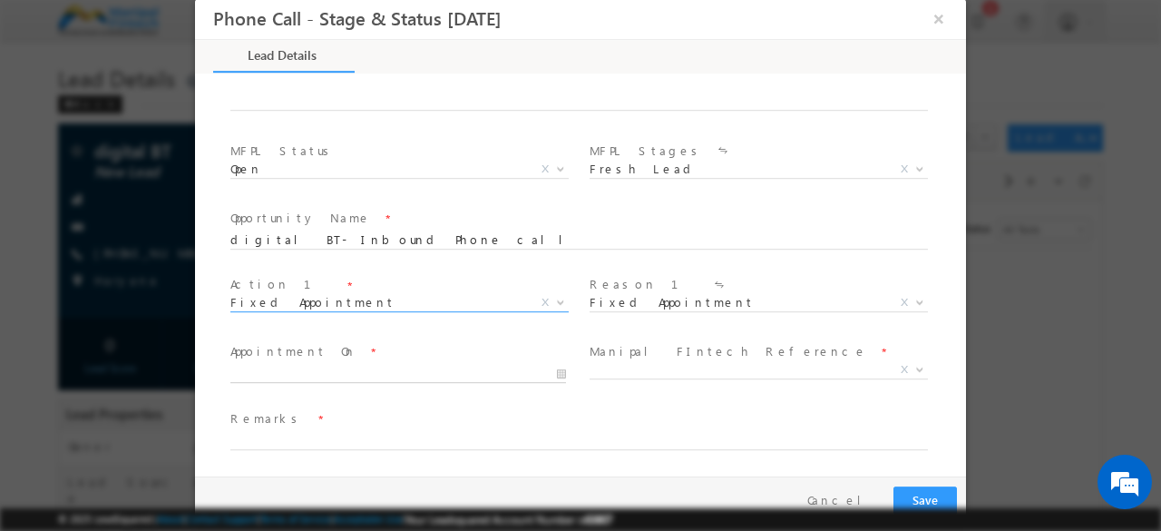
type input "[DATE] 3:11 PM"
type input "11"
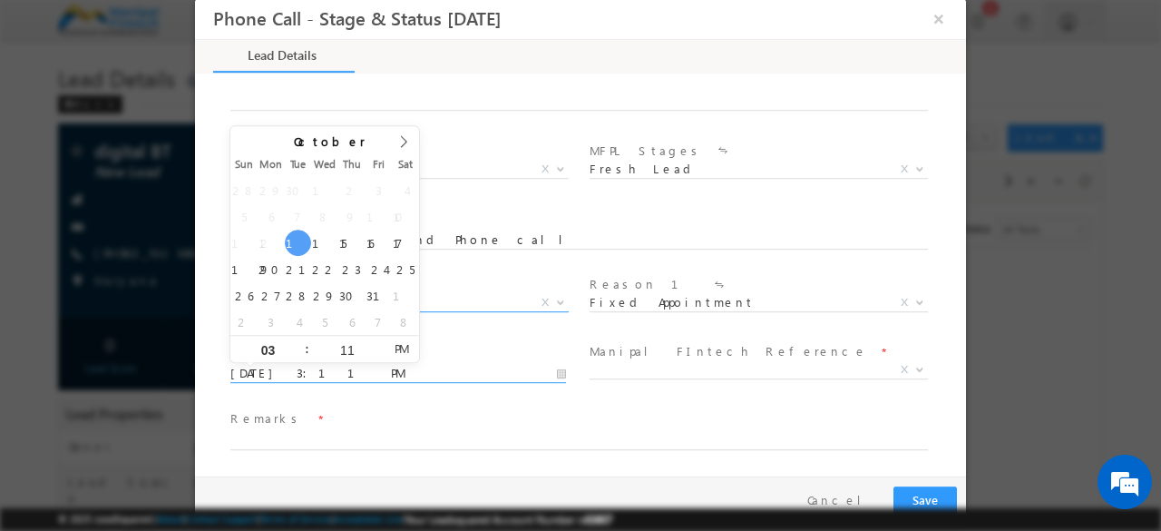
click at [367, 373] on input "[DATE] 3:11 PM" at bounding box center [398, 374] width 336 height 18
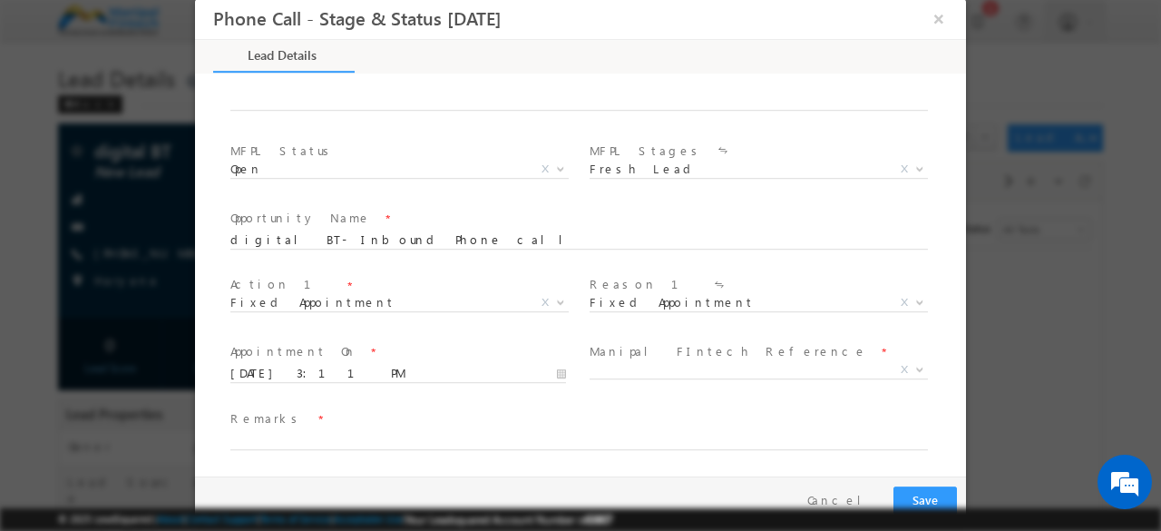
click at [484, 338] on div "Appointment On * [DATE] 3:11 PM" at bounding box center [406, 371] width 359 height 67
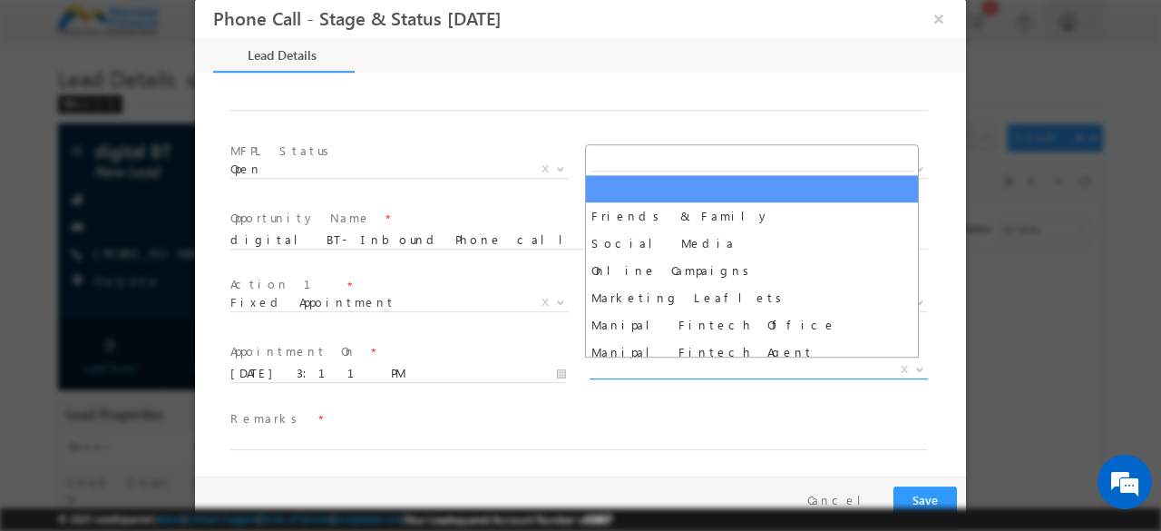
click at [677, 367] on span "X" at bounding box center [759, 370] width 338 height 18
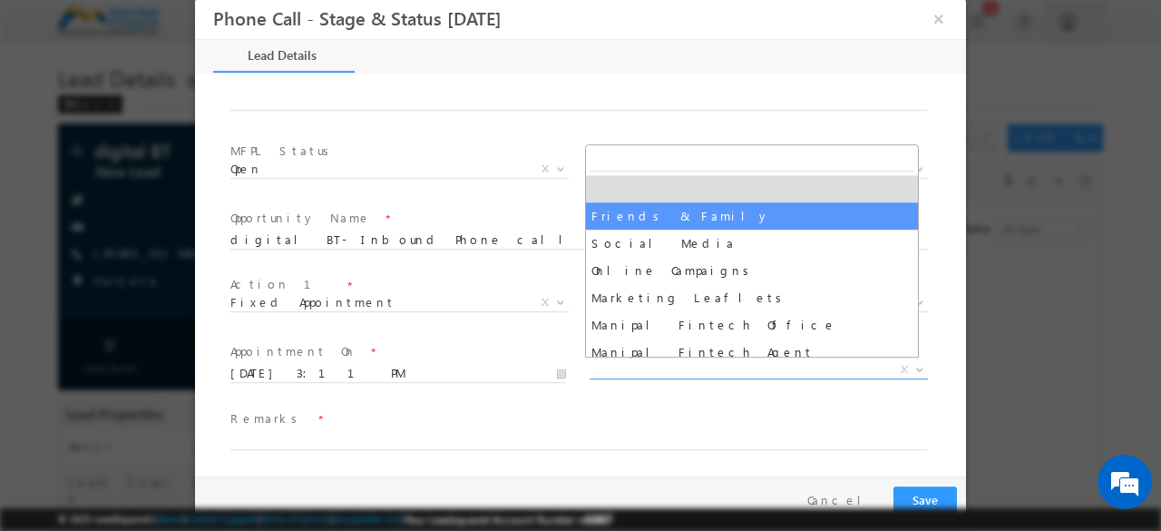
select select "Friends & Family"
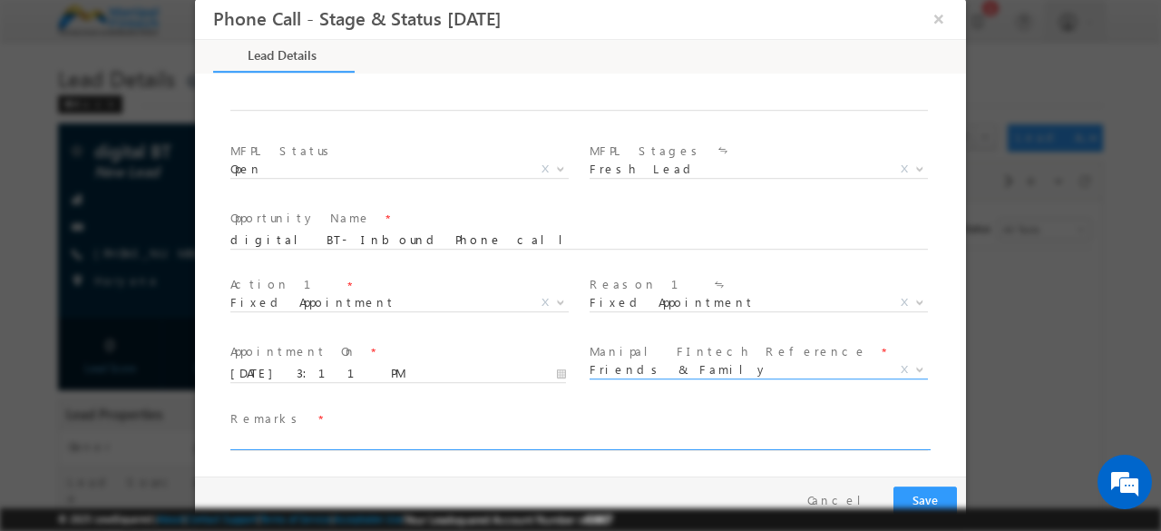
click at [315, 434] on input "text" at bounding box center [579, 441] width 698 height 18
type input "done"
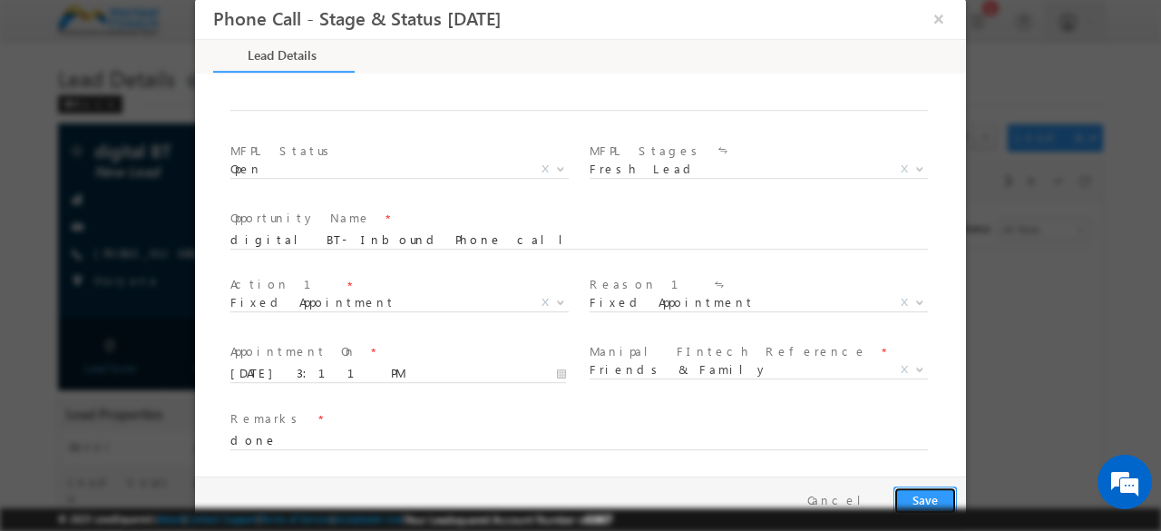
click at [918, 495] on button "Save" at bounding box center [926, 500] width 64 height 28
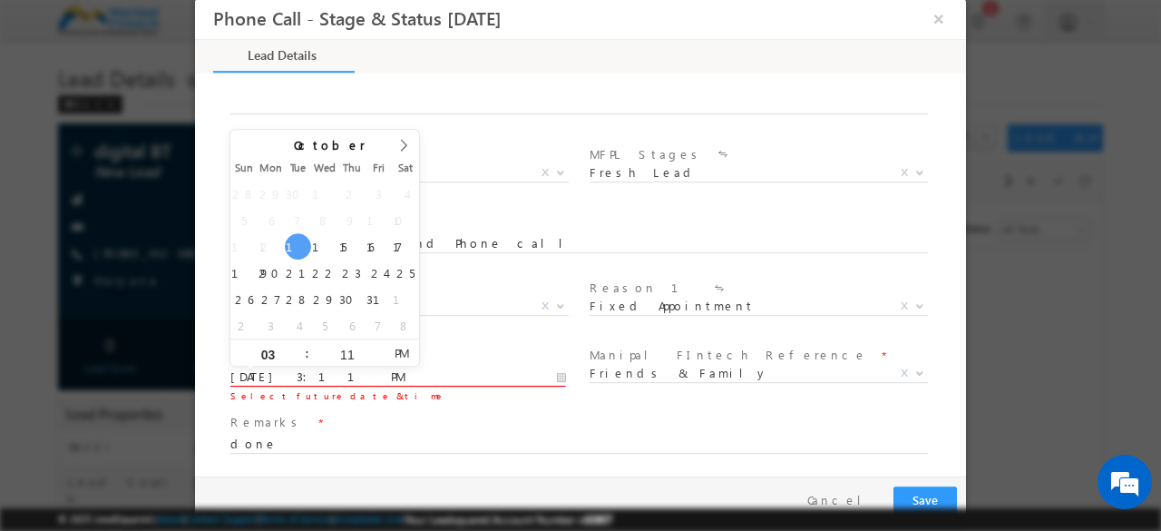
click at [316, 368] on input "[DATE] 3:11 PM" at bounding box center [398, 377] width 336 height 18
click at [338, 354] on input "11" at bounding box center [346, 355] width 75 height 12
type input "30"
type input "[DATE] 3:30 PM"
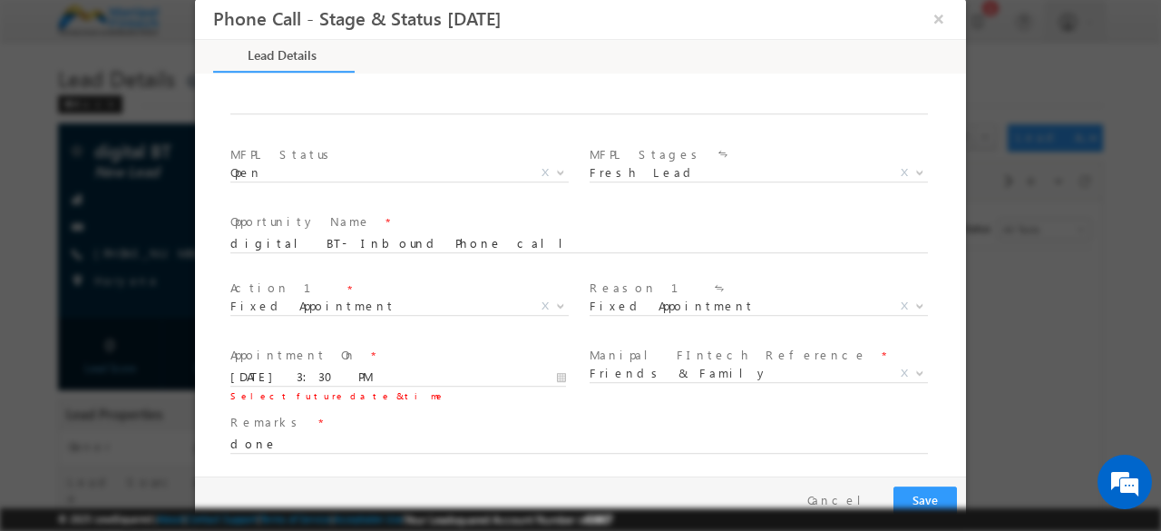
click at [593, 227] on span "Opportunity Name *" at bounding box center [569, 222] width 678 height 20
click at [919, 487] on button "Save" at bounding box center [926, 500] width 64 height 28
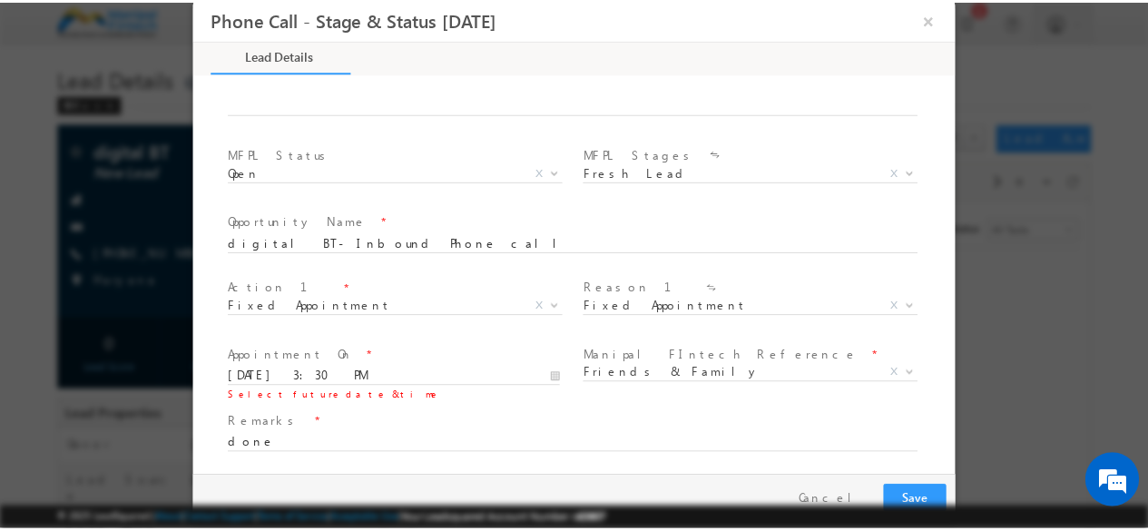
scroll to position [417, 0]
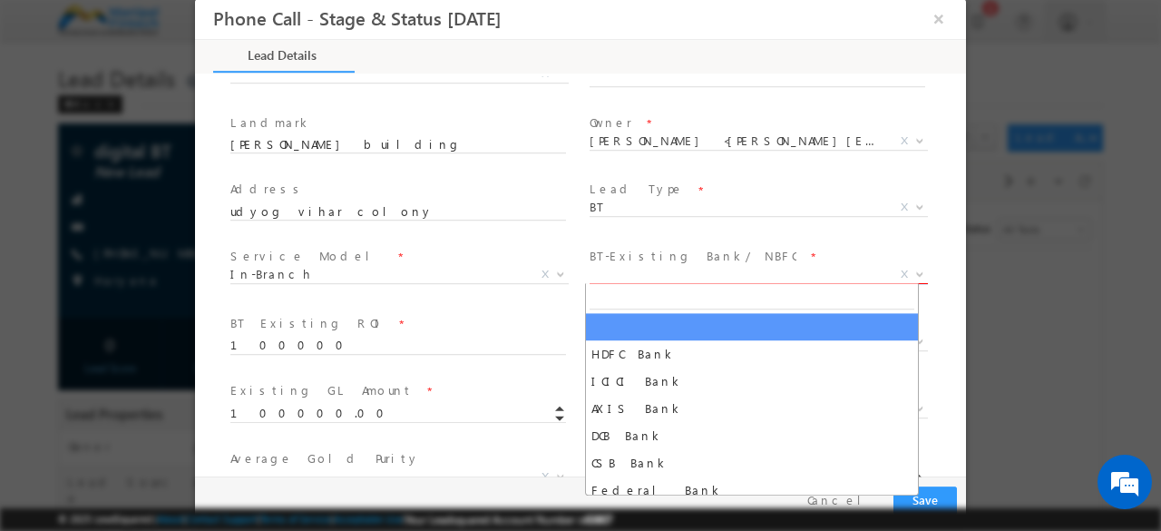
click at [636, 276] on span "X" at bounding box center [759, 275] width 338 height 18
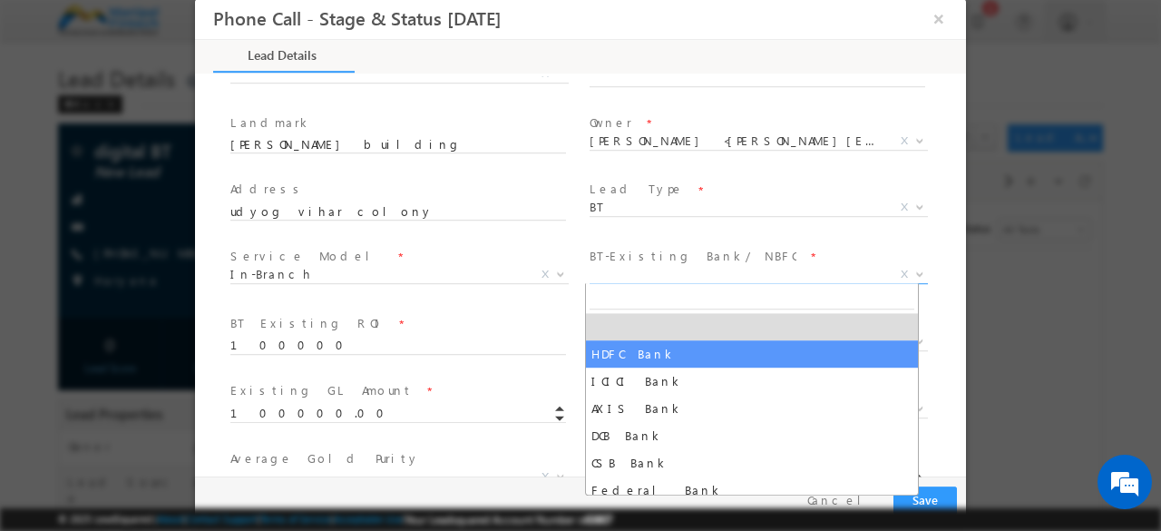
select select "HDFC Bank"
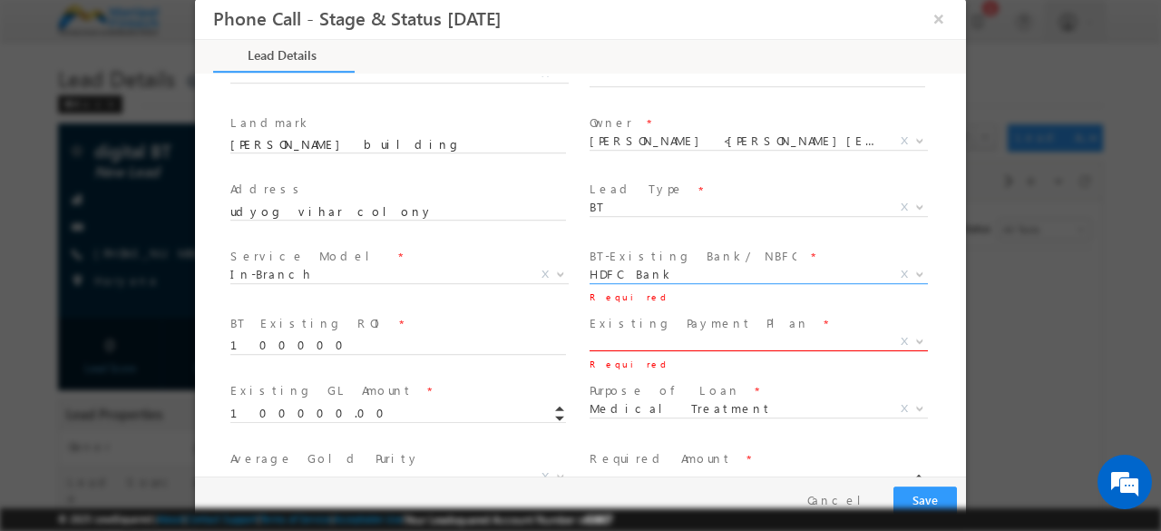
click at [628, 342] on span "X" at bounding box center [759, 342] width 338 height 18
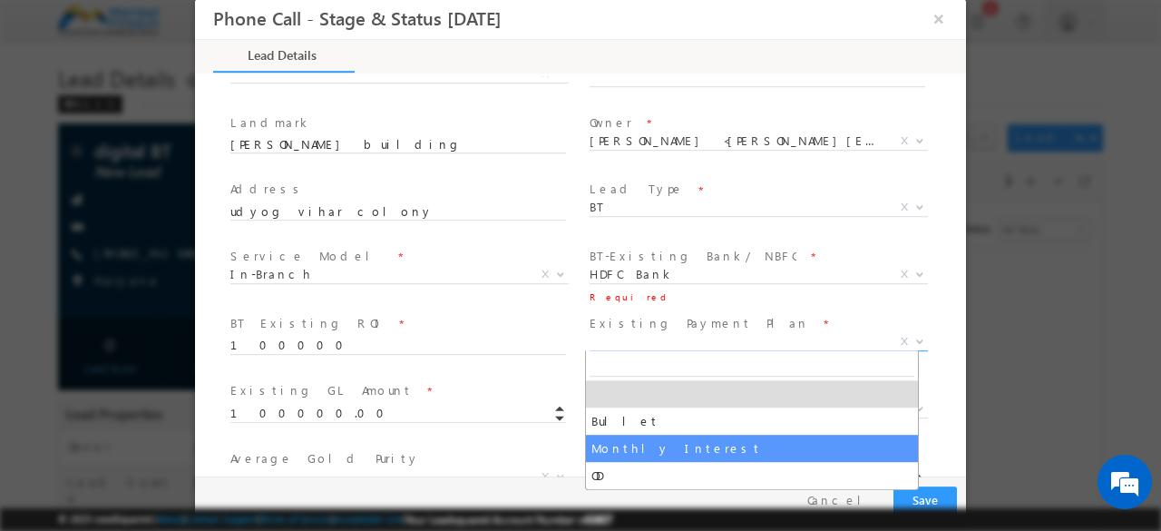
select select "Monthly Interest"
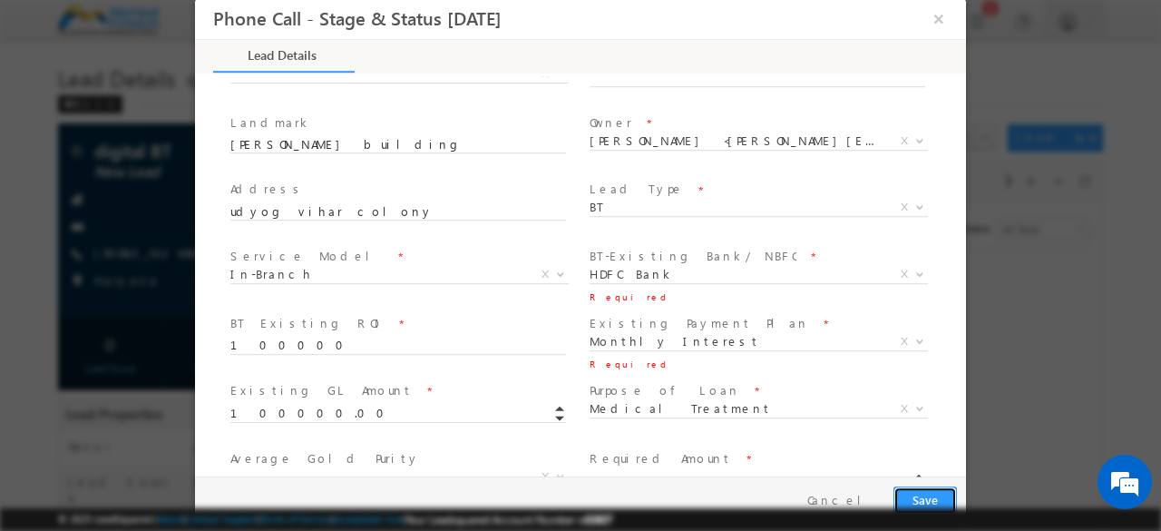
click at [919, 487] on button "Save" at bounding box center [926, 500] width 64 height 28
